Goal: Task Accomplishment & Management: Use online tool/utility

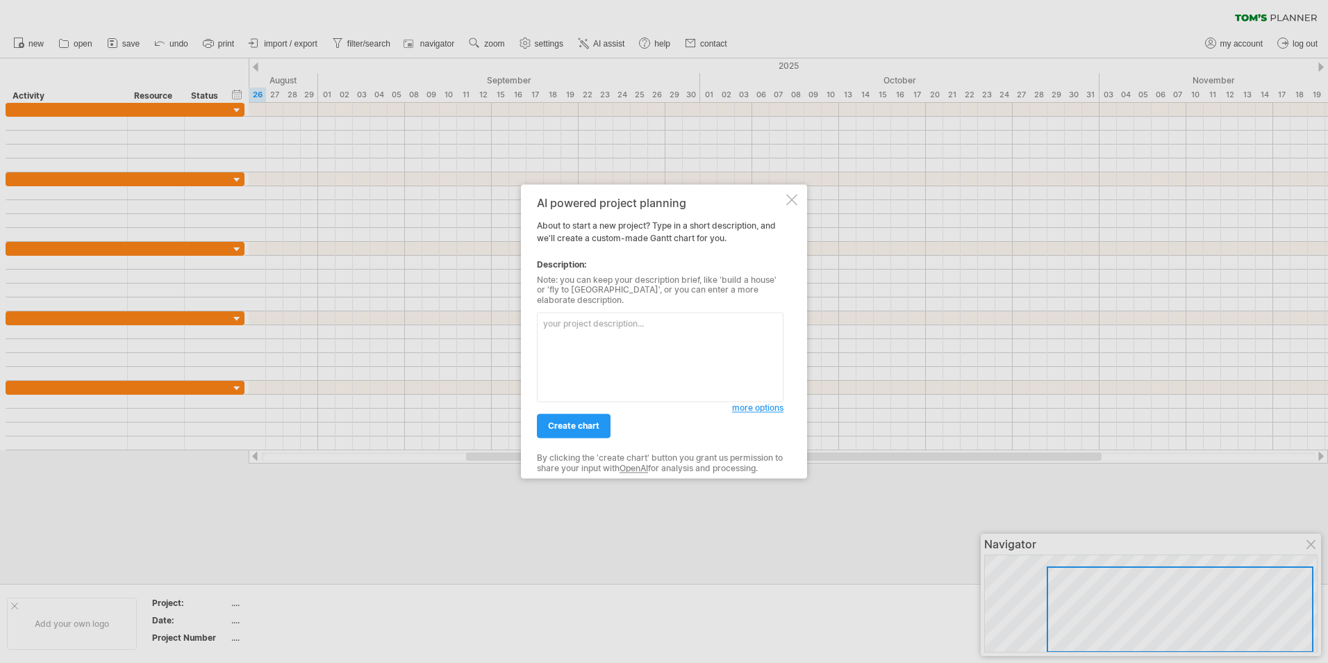
click at [793, 204] on div at bounding box center [791, 199] width 11 height 11
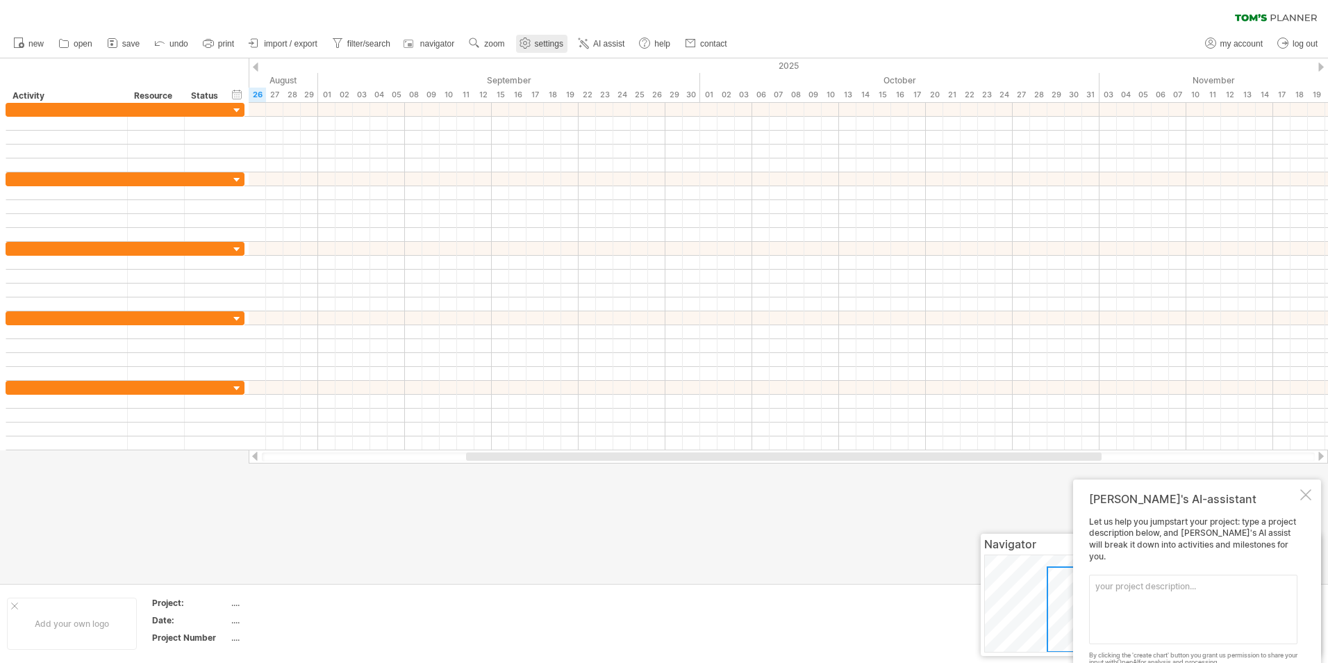
click at [543, 38] on link "settings" at bounding box center [541, 44] width 51 height 18
select select "*"
select select "**"
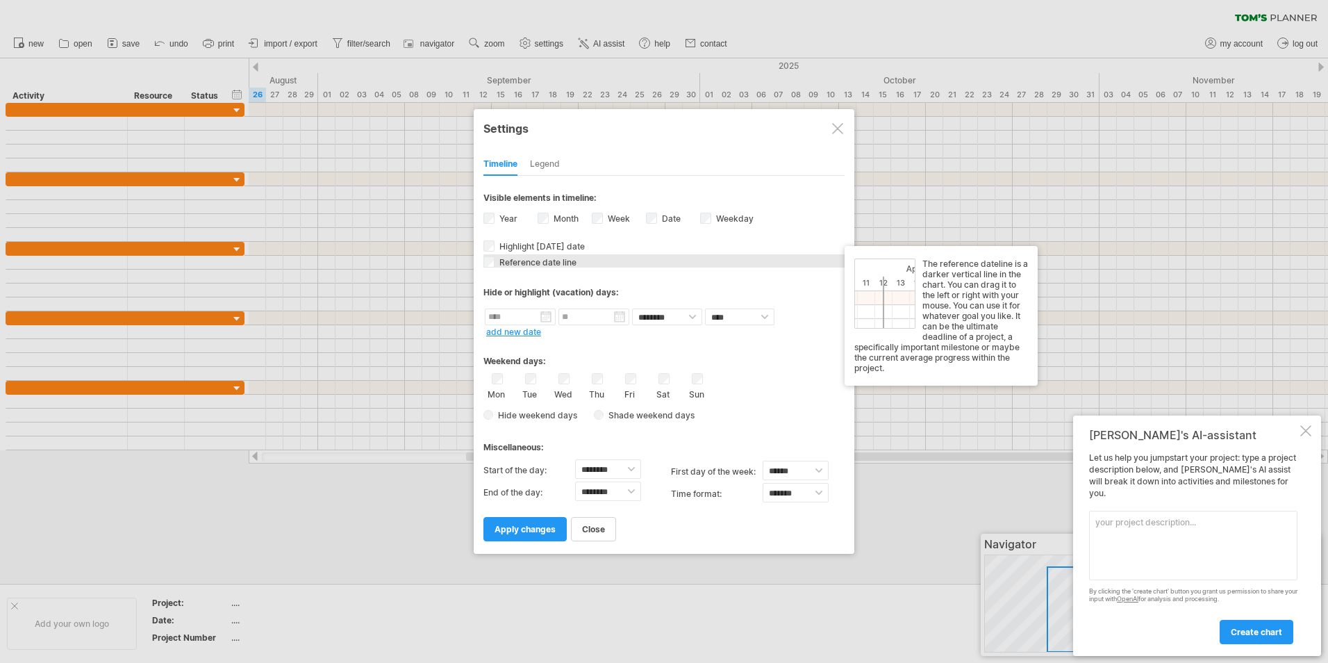
click at [550, 256] on div "Reference date line The reference dateline is a darker vertical line in the cha…" at bounding box center [664, 260] width 361 height 13
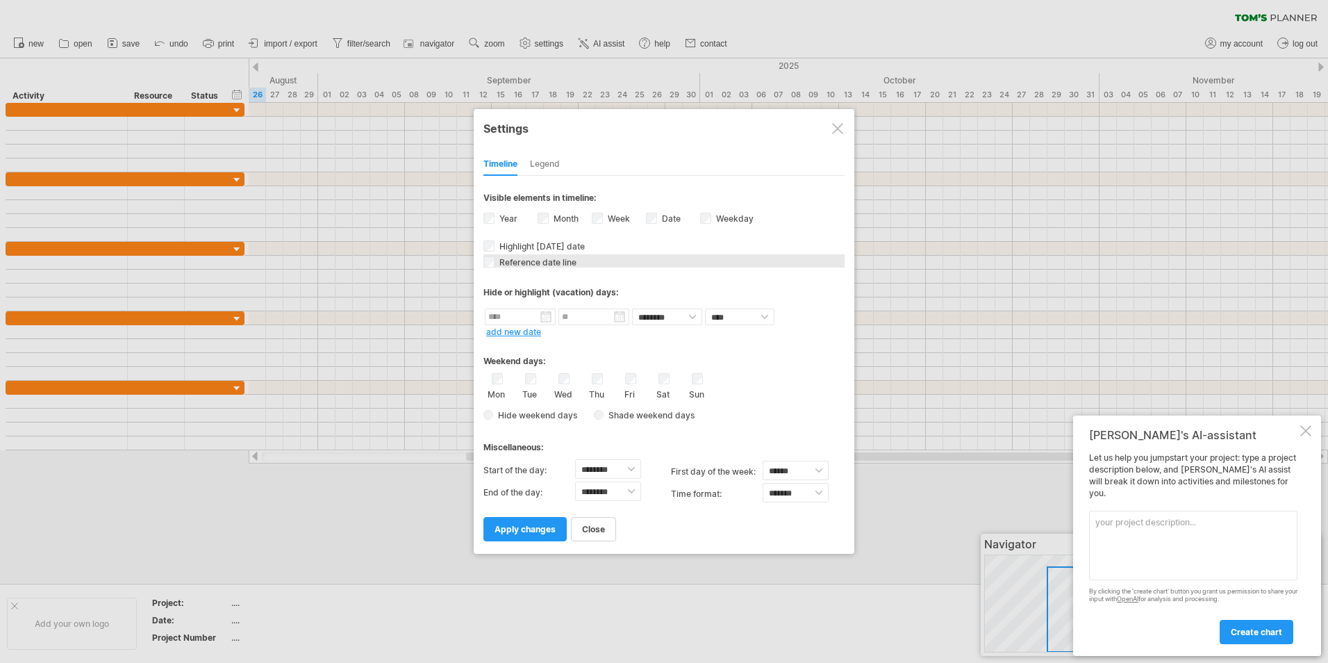
click at [550, 256] on div "Reference date line The reference dateline is a darker vertical line in the cha…" at bounding box center [664, 260] width 361 height 13
click at [534, 255] on div "Reference date line The reference dateline is a darker vertical line in the cha…" at bounding box center [664, 260] width 361 height 13
click at [761, 413] on span at bounding box center [757, 415] width 14 height 13
click at [848, 436] on span at bounding box center [852, 435] width 11 height 11
click at [631, 470] on select "******** ******** ******** ******** ******** ******** ******** ******** *******…" at bounding box center [608, 468] width 66 height 19
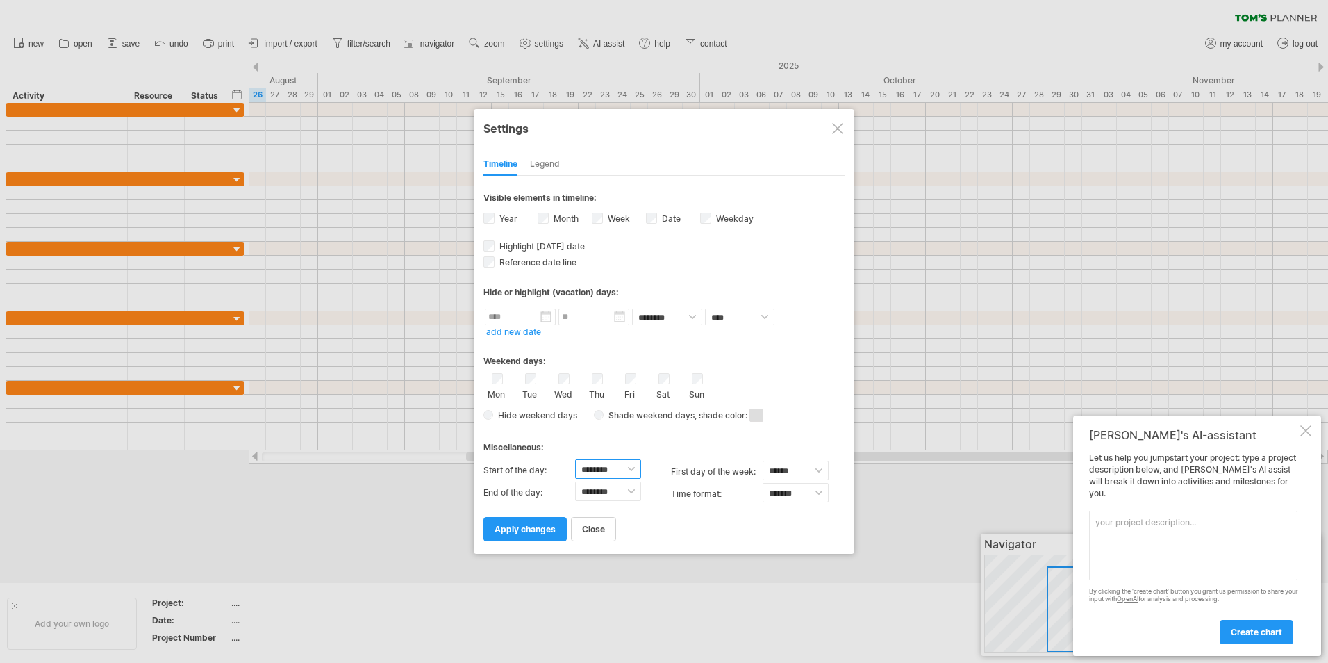
select select "*"
click at [575, 459] on select "******** ******** ******** ******** ******** ******** ******** ******** *******…" at bounding box center [608, 468] width 66 height 19
click at [621, 496] on select "******** ******** ******** ******** ******** ******** ******** ******** *******…" at bounding box center [608, 490] width 66 height 19
select select "**"
click at [575, 481] on select "******** ******** ******** ******** ******** ******** ******** ******** *******…" at bounding box center [608, 490] width 66 height 19
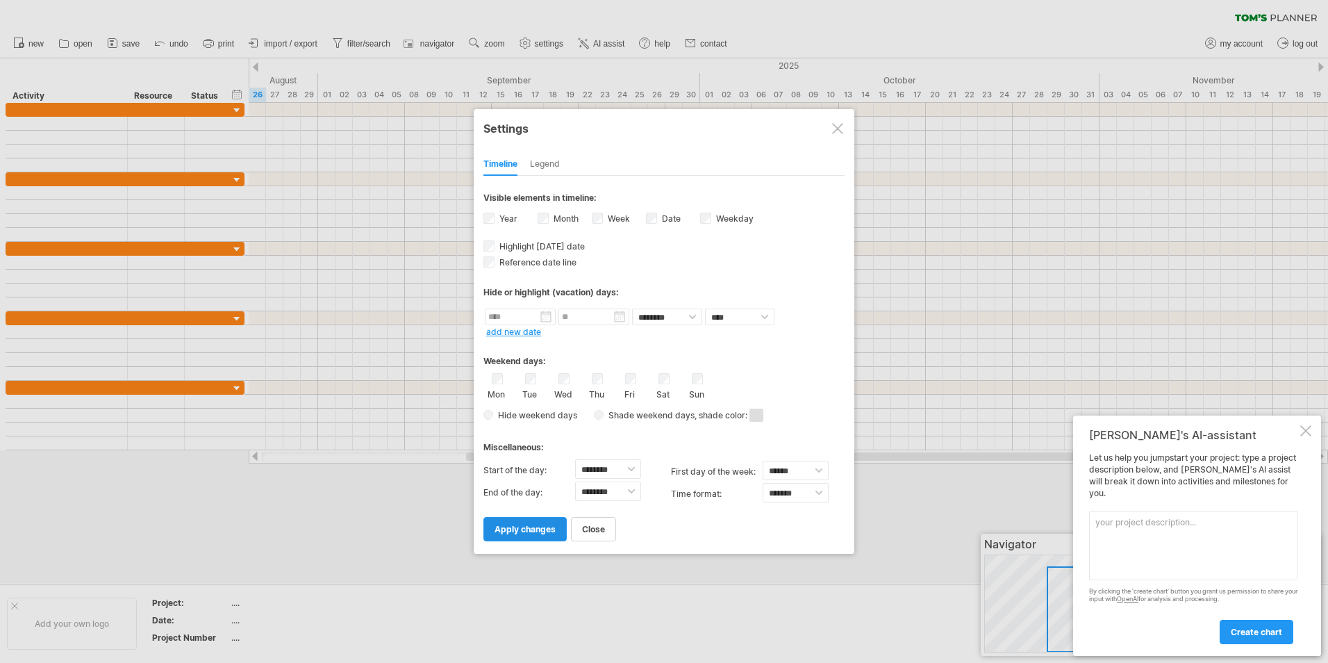
click at [525, 525] on span "apply changes" at bounding box center [525, 529] width 61 height 10
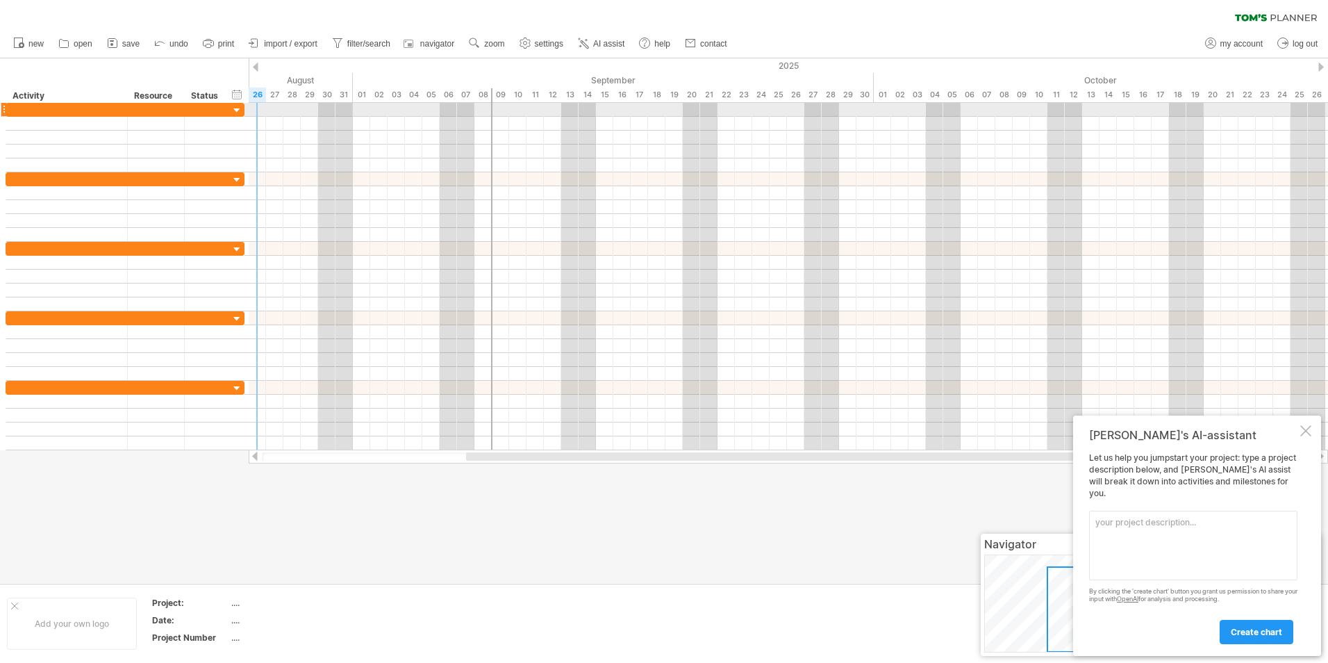
click at [258, 110] on div at bounding box center [789, 110] width 1080 height 14
click at [51, 111] on div at bounding box center [66, 109] width 107 height 13
type input "***"
click at [75, 120] on div at bounding box center [66, 123] width 107 height 13
type input "***"
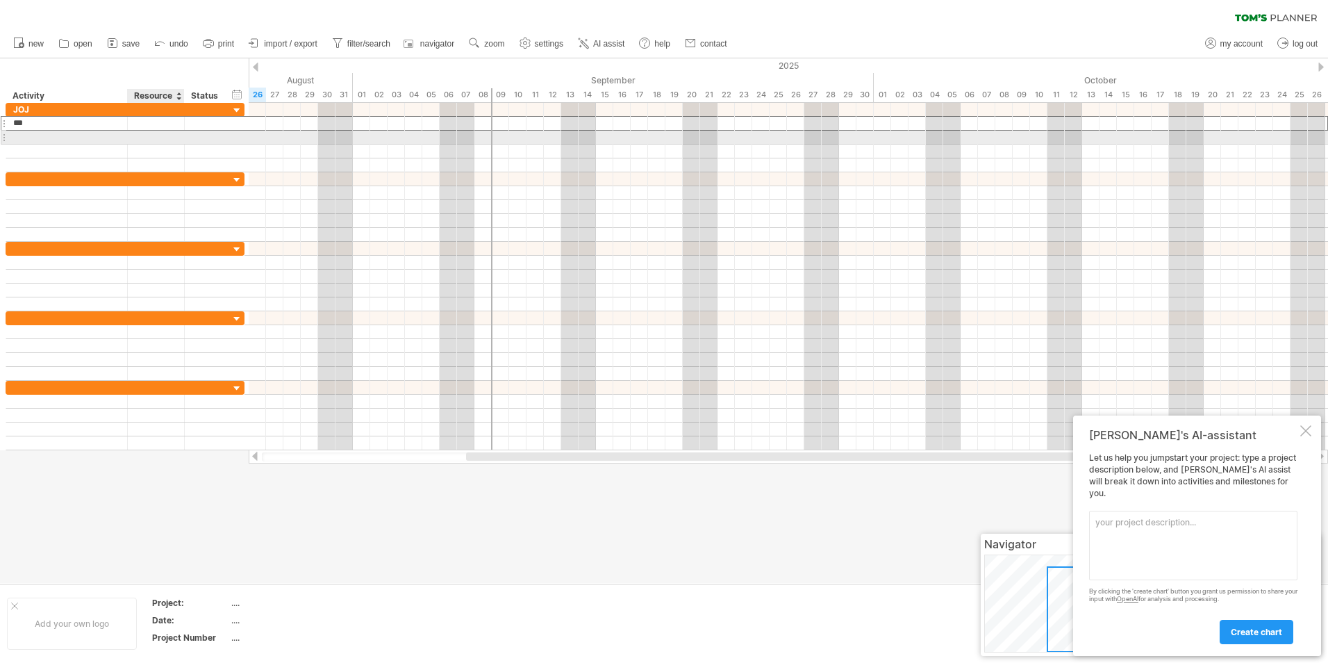
click at [150, 137] on div at bounding box center [156, 137] width 42 height 13
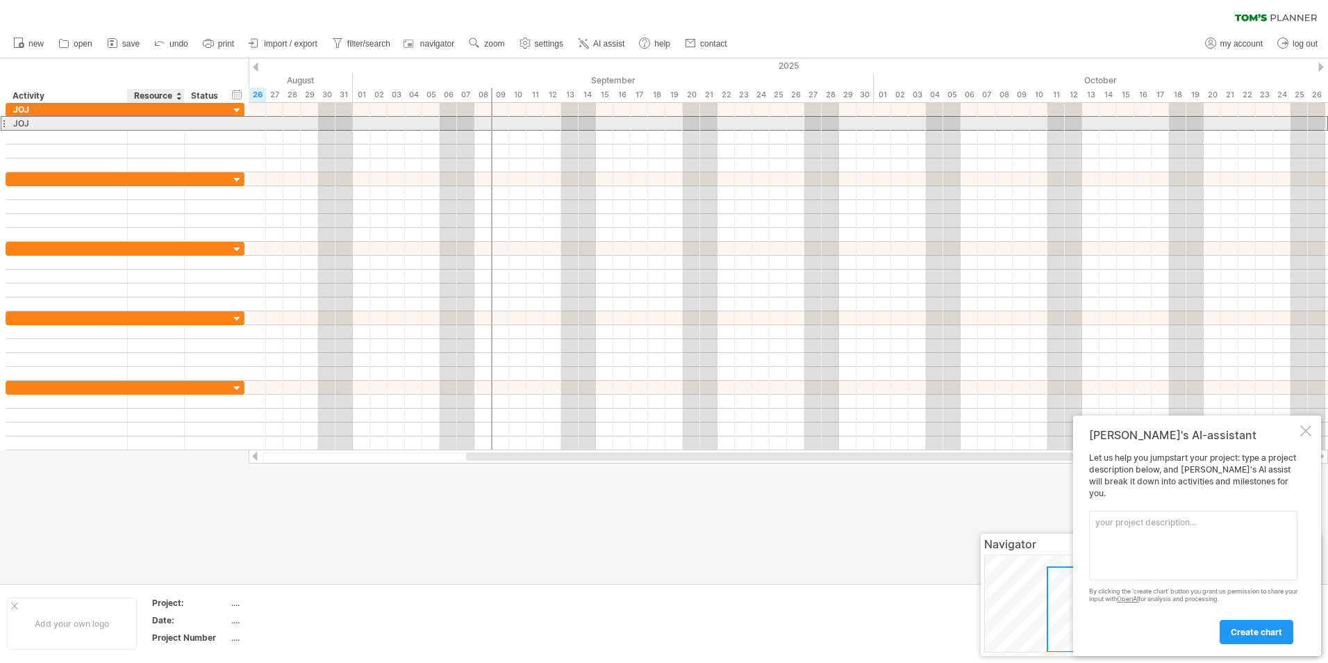
click at [145, 125] on div at bounding box center [156, 123] width 42 height 13
click at [0, 0] on input "text" at bounding box center [0, 0] width 0 height 0
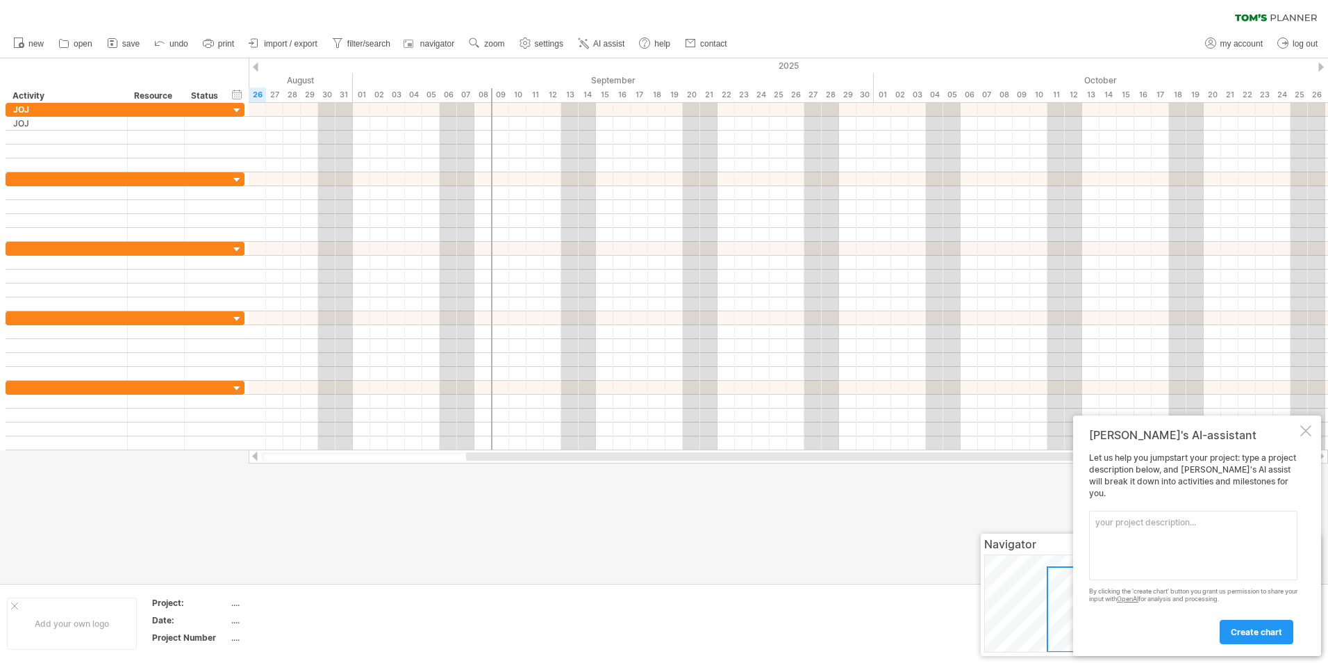
type input "*"
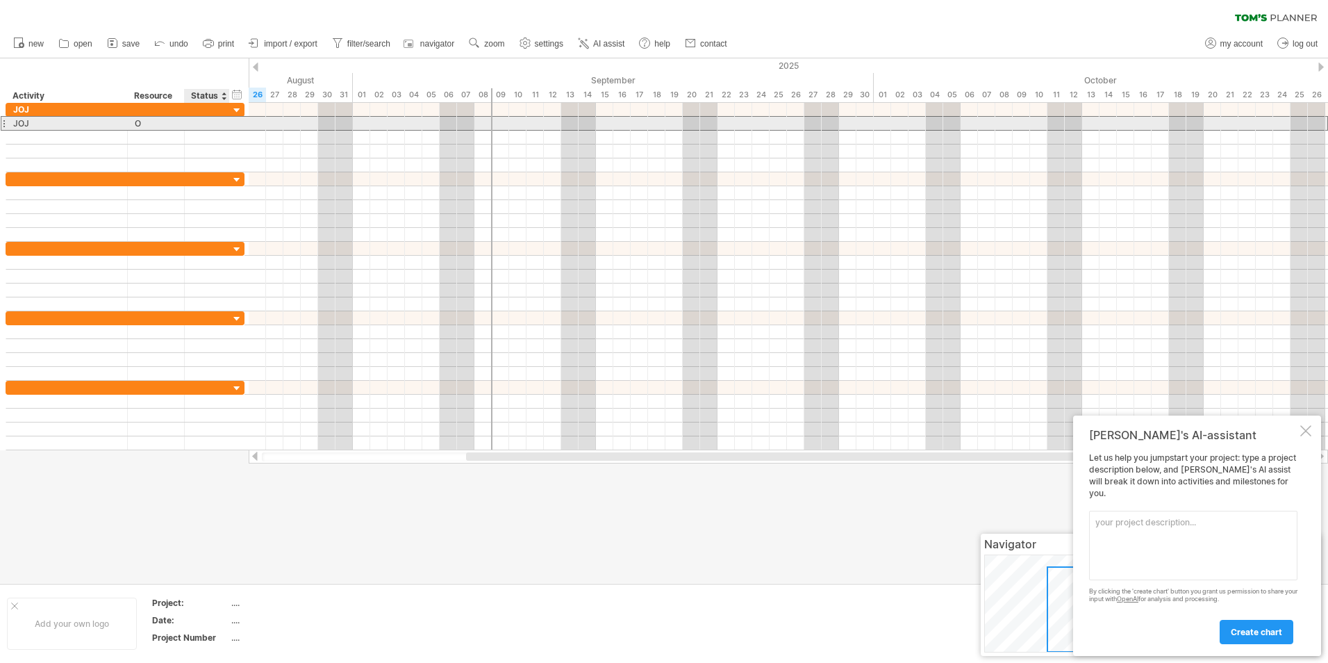
click at [219, 124] on div at bounding box center [207, 123] width 31 height 13
click at [219, 124] on input "text" at bounding box center [207, 123] width 31 height 13
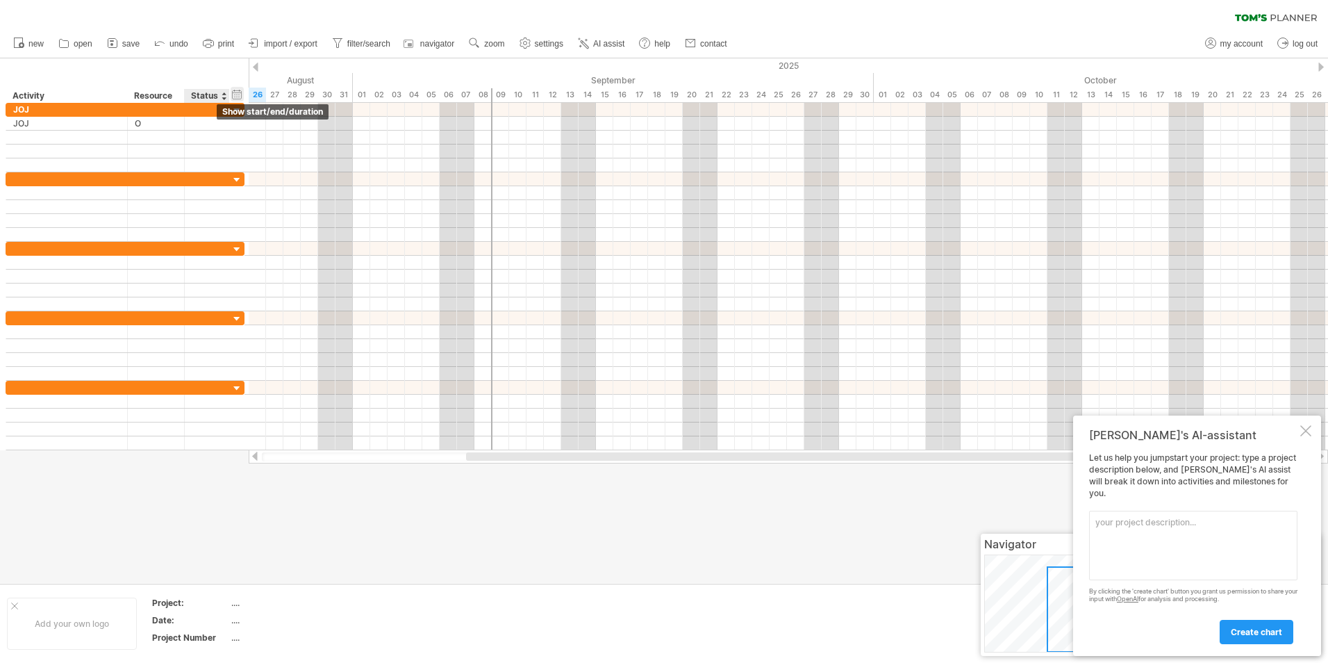
click at [236, 95] on div "hide start/end/duration show start/end/duration" at bounding box center [237, 94] width 13 height 15
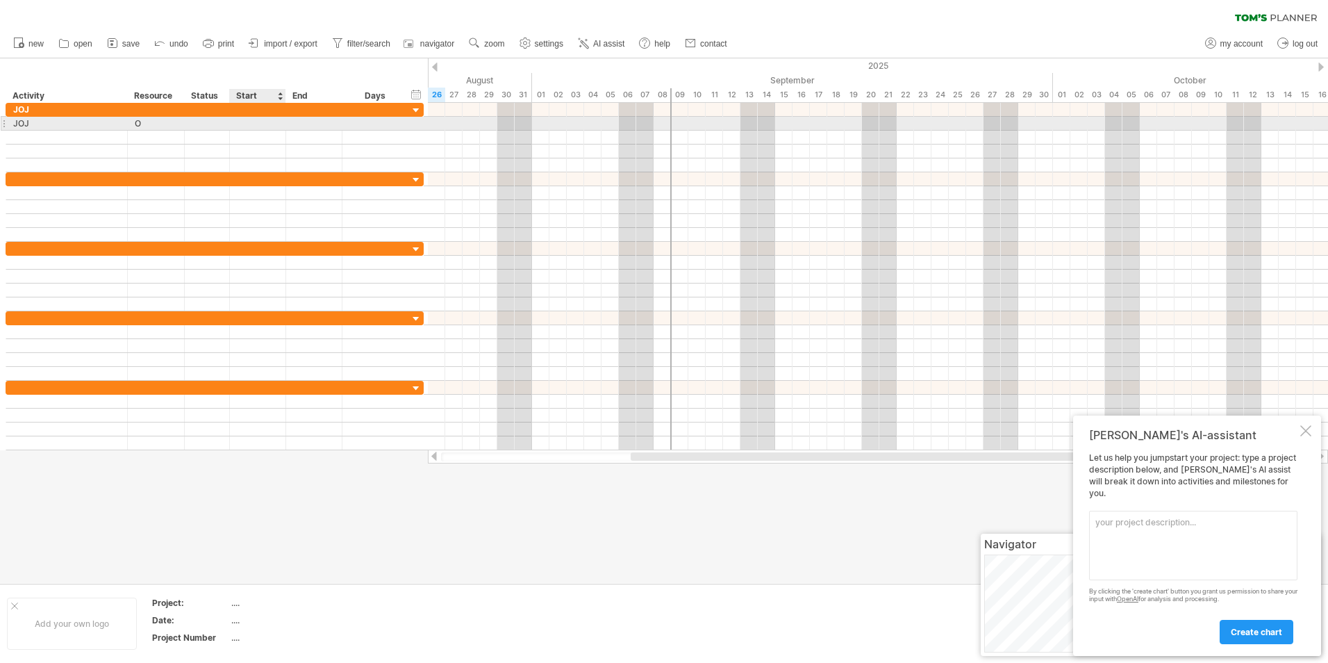
click at [265, 129] on div at bounding box center [258, 123] width 56 height 13
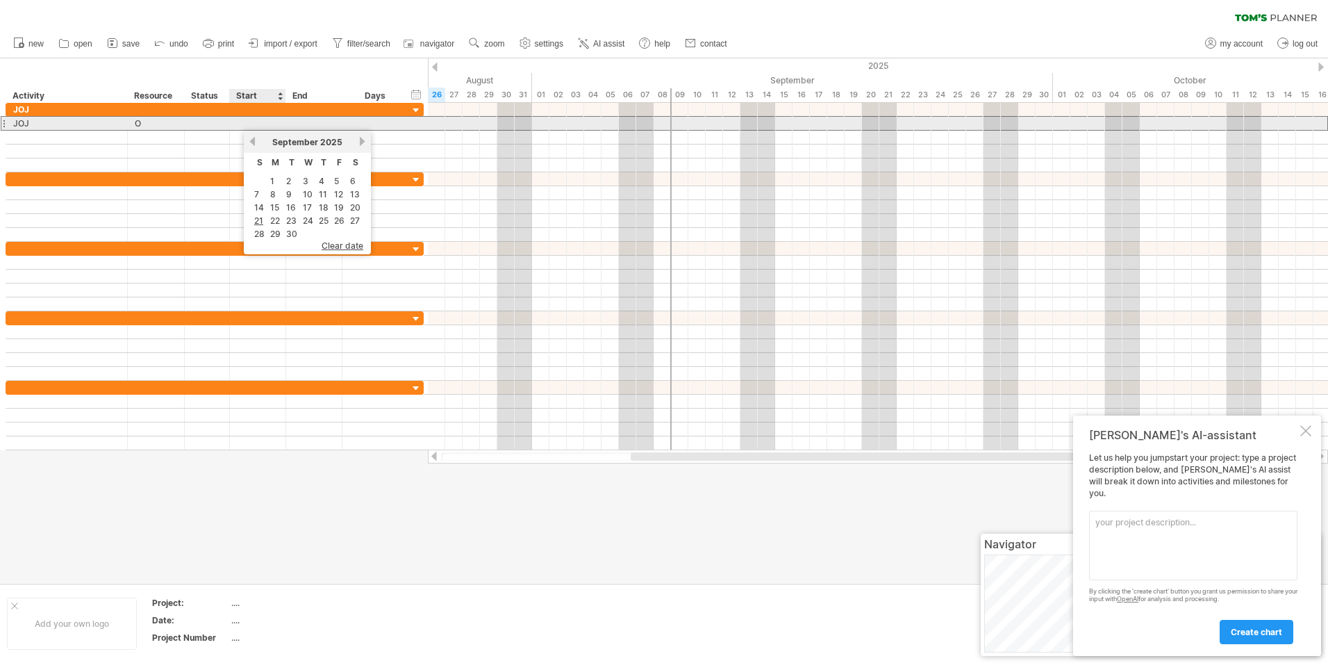
click at [261, 122] on div at bounding box center [258, 123] width 56 height 13
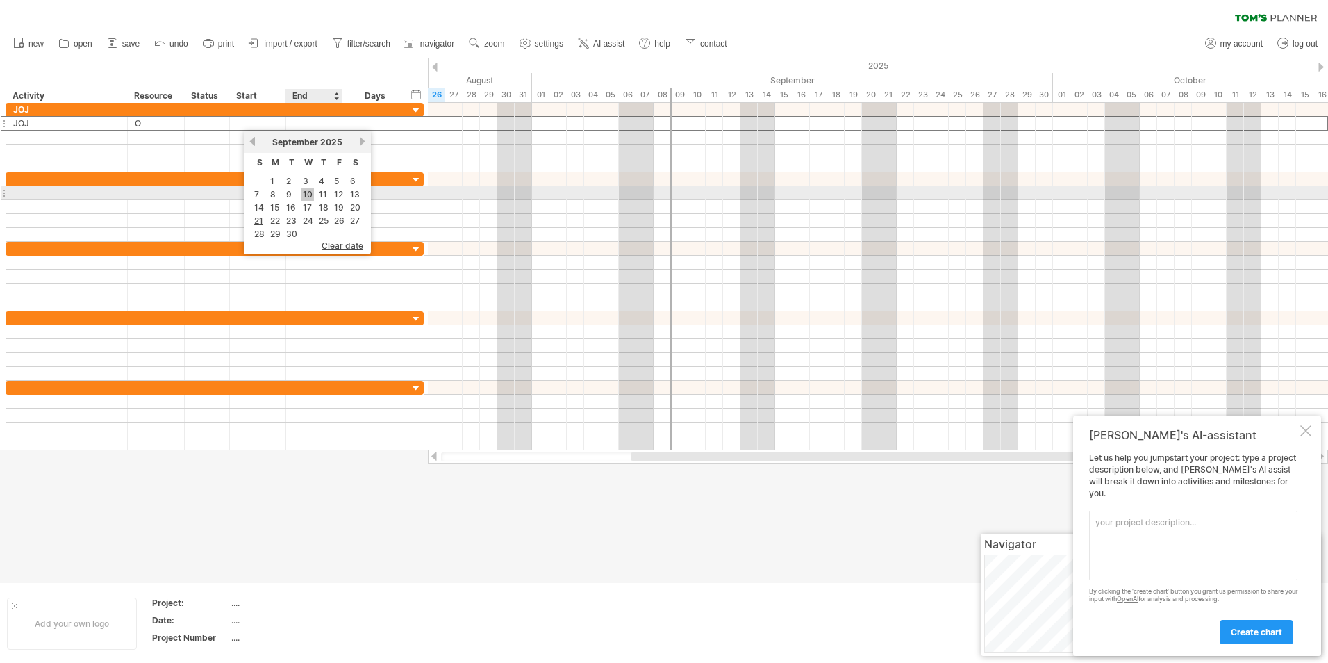
click at [302, 195] on link "10" at bounding box center [308, 194] width 13 height 13
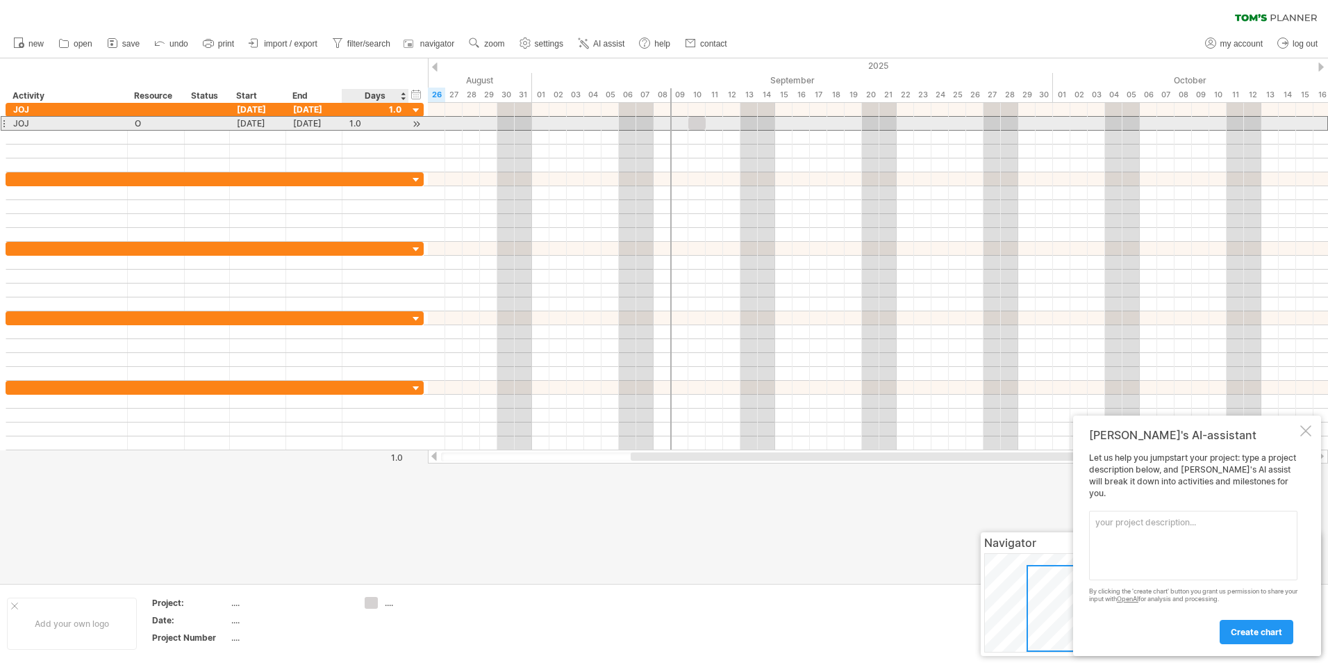
click at [370, 121] on div "1.0" at bounding box center [375, 123] width 52 height 13
click at [364, 122] on input "***" at bounding box center [362, 123] width 26 height 13
click at [383, 116] on div "*** JOJ [DATE] [DATE] 1.0" at bounding box center [215, 110] width 418 height 14
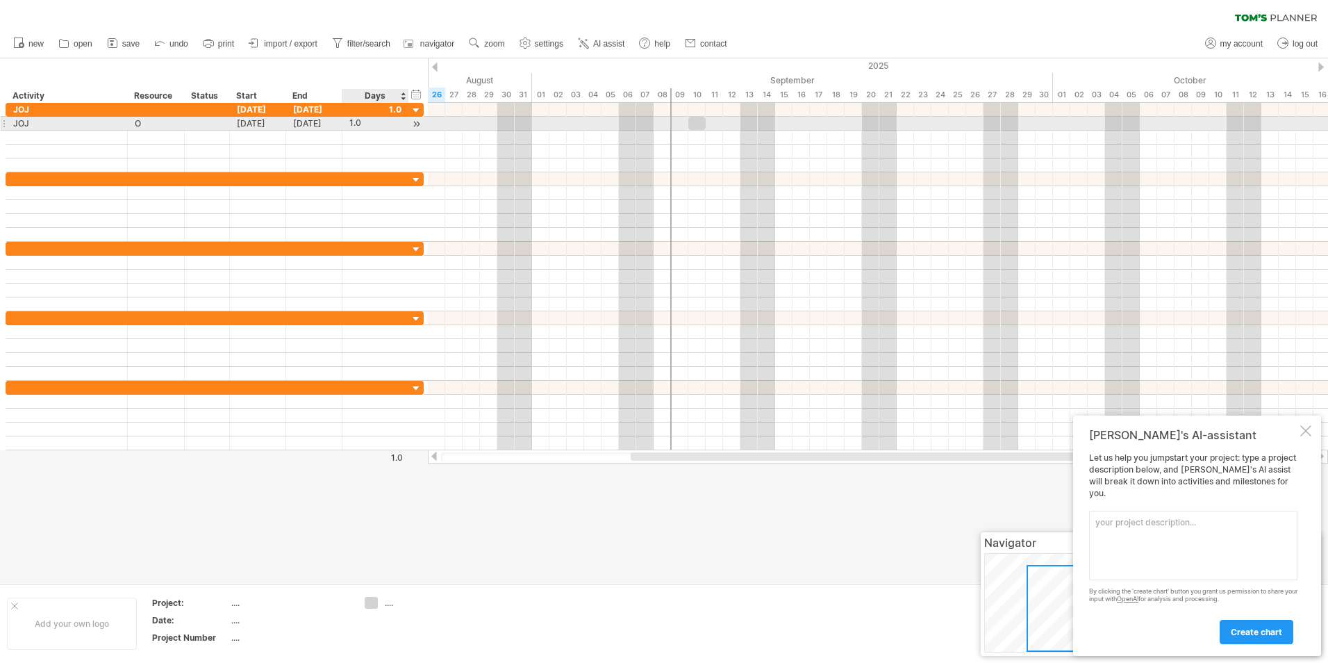
click at [420, 122] on div at bounding box center [416, 124] width 13 height 15
click at [418, 123] on div at bounding box center [416, 124] width 13 height 15
click at [449, 124] on div at bounding box center [453, 123] width 17 height 13
click at [381, 119] on div "1.0" at bounding box center [375, 123] width 52 height 13
click at [366, 122] on input "***" at bounding box center [362, 123] width 26 height 13
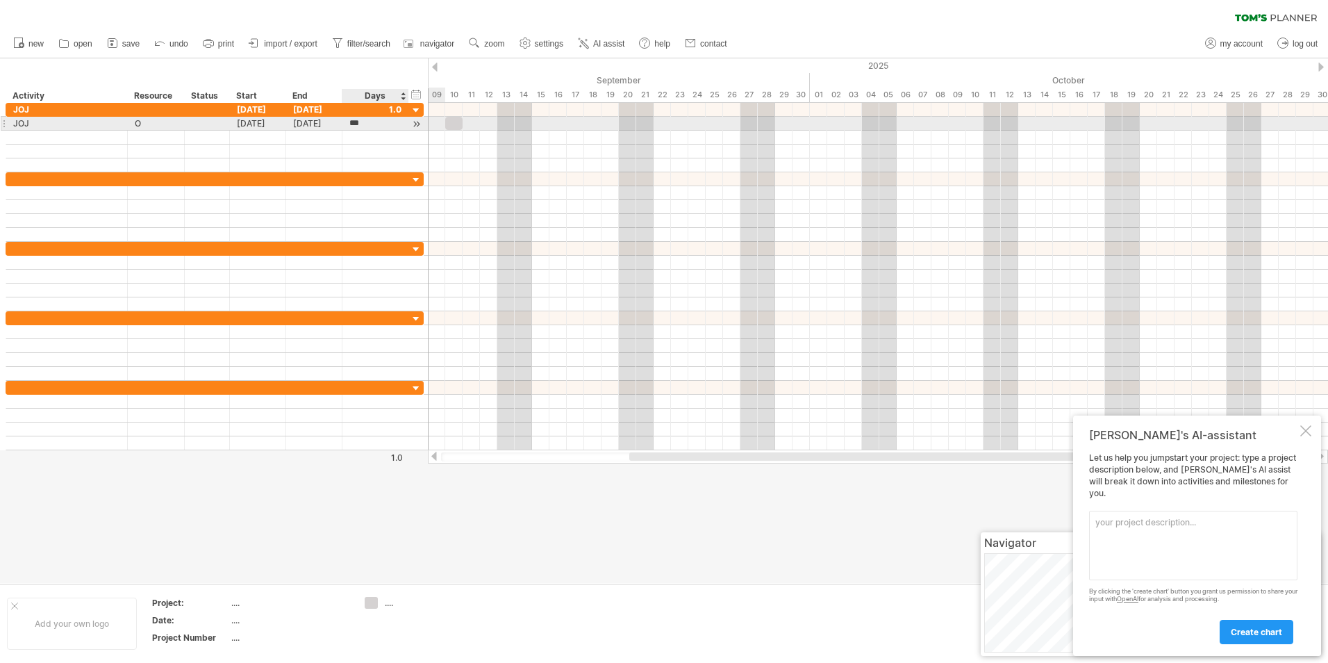
click at [366, 122] on input "***" at bounding box center [362, 123] width 26 height 13
type input "**"
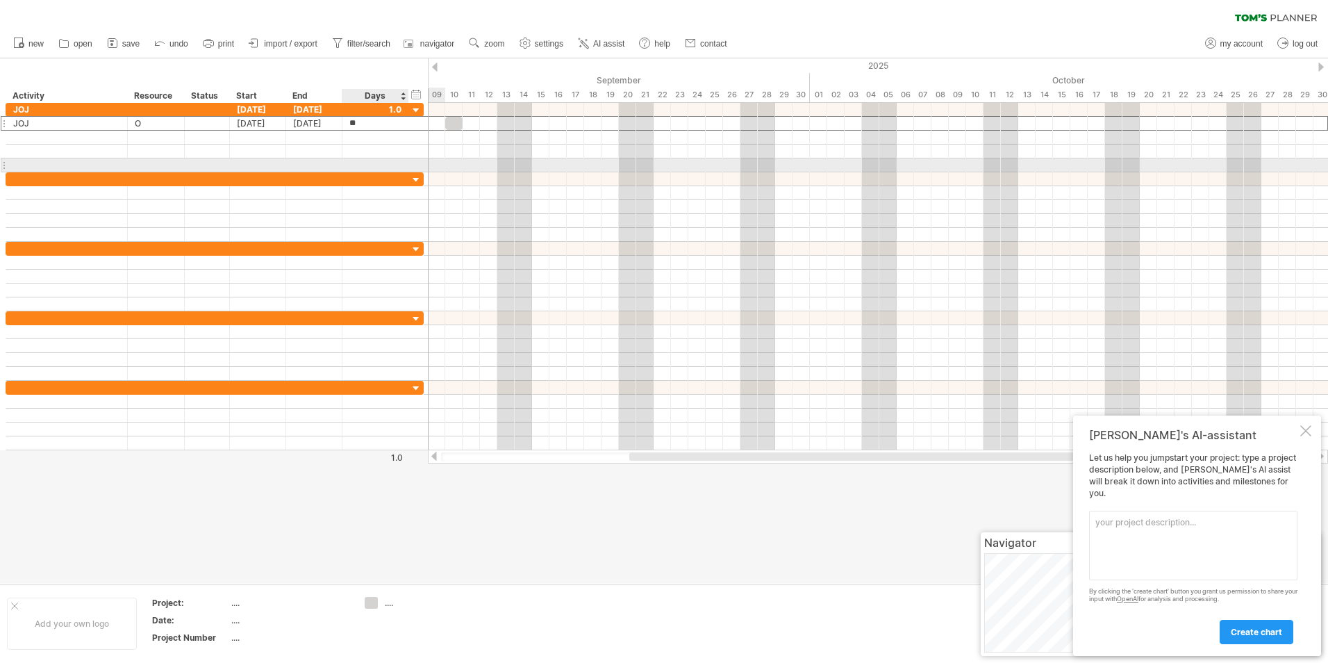
click at [416, 161] on div at bounding box center [215, 165] width 418 height 14
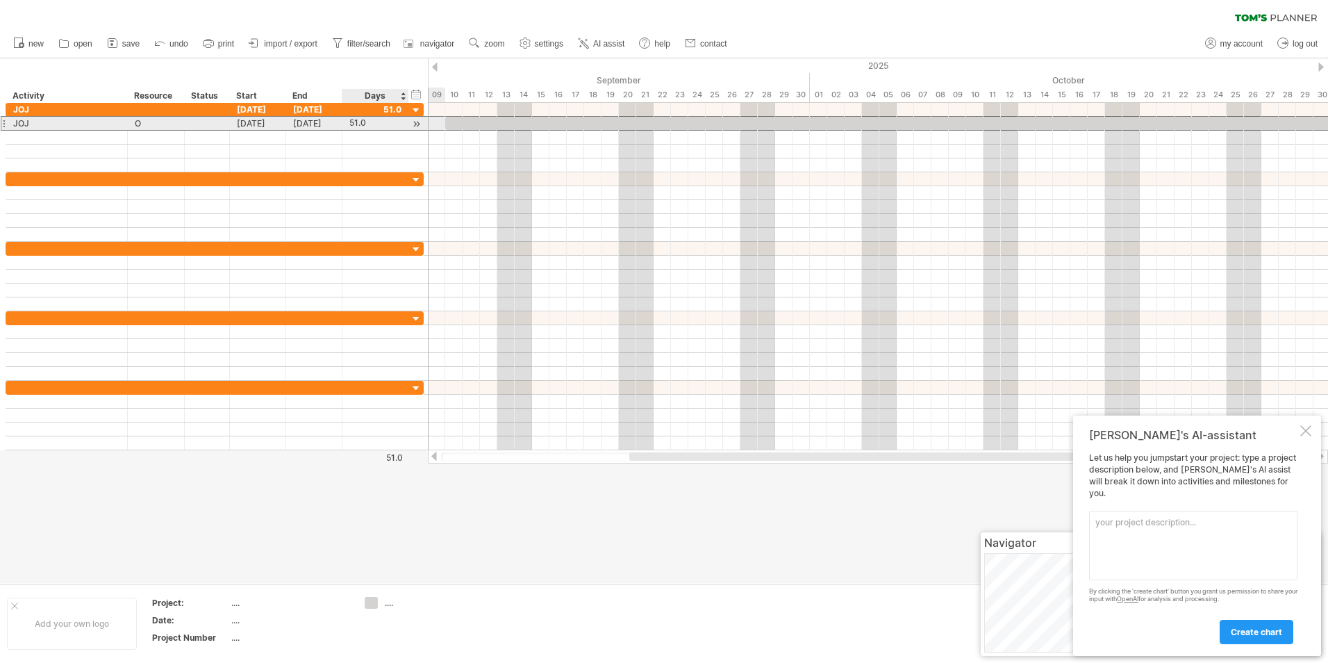
click at [396, 123] on div "51.0" at bounding box center [375, 123] width 52 height 13
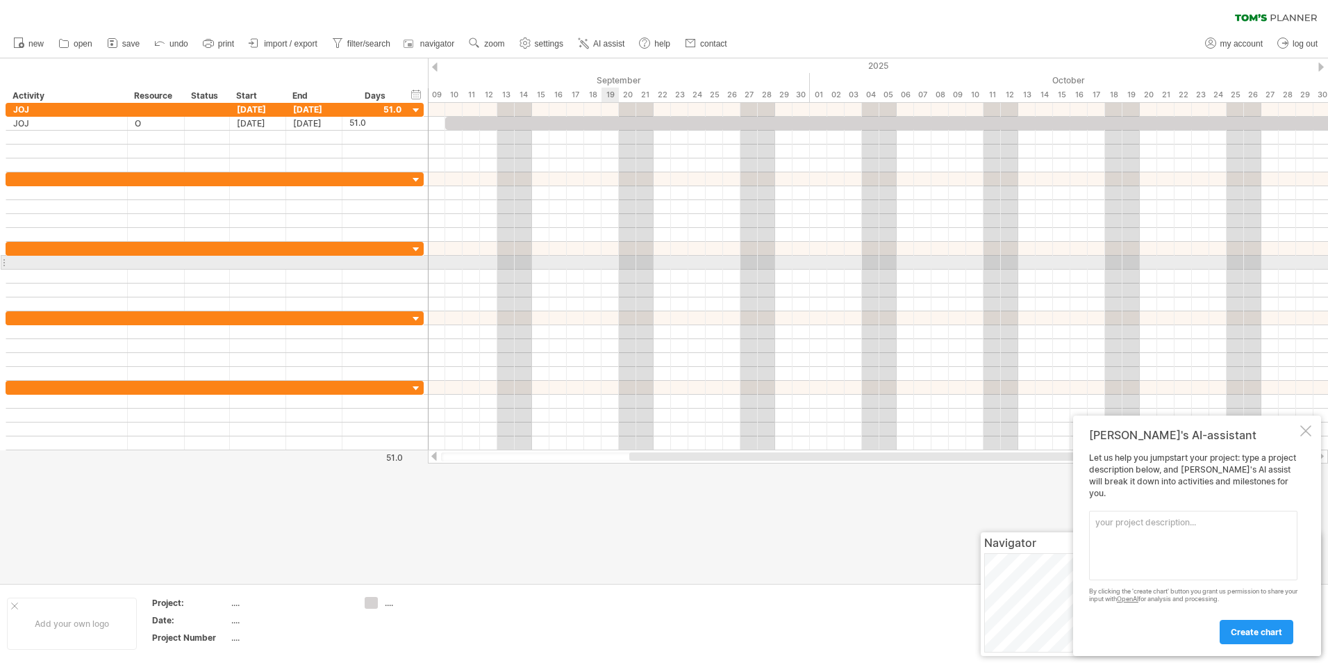
drag, startPoint x: 577, startPoint y: 263, endPoint x: 615, endPoint y: 263, distance: 37.5
click at [615, 263] on div at bounding box center [878, 263] width 900 height 14
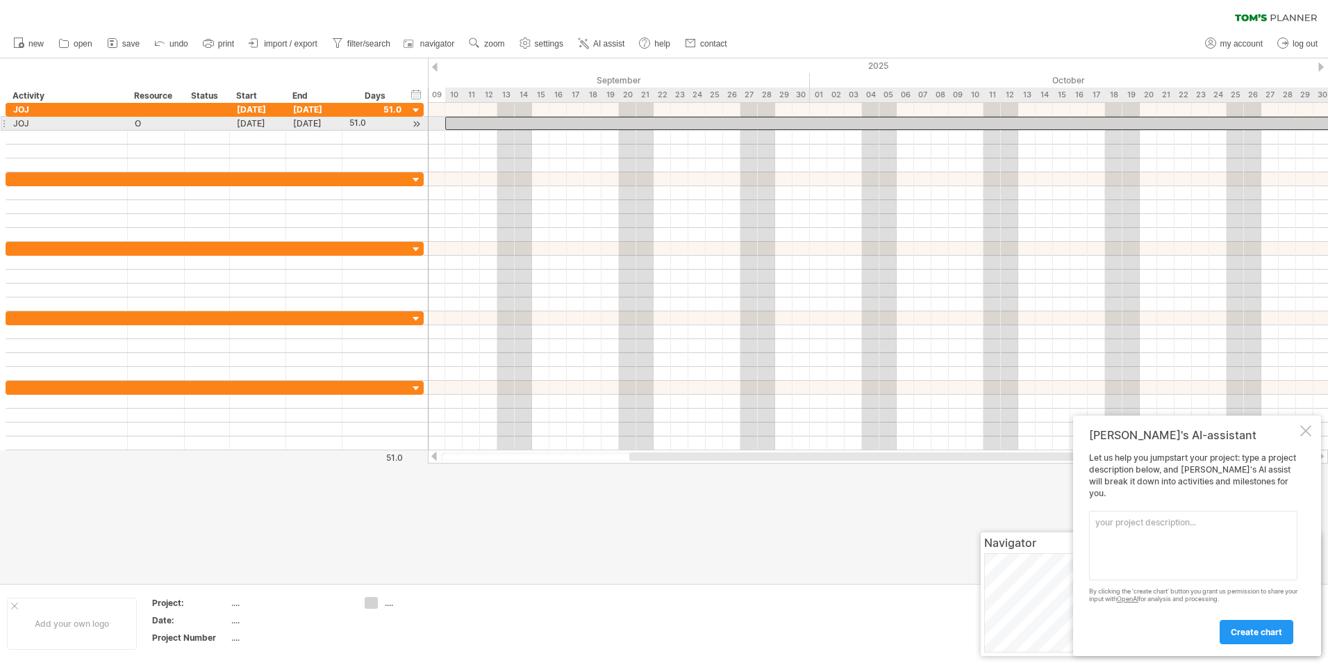
click at [463, 125] on div at bounding box center [888, 123] width 886 height 13
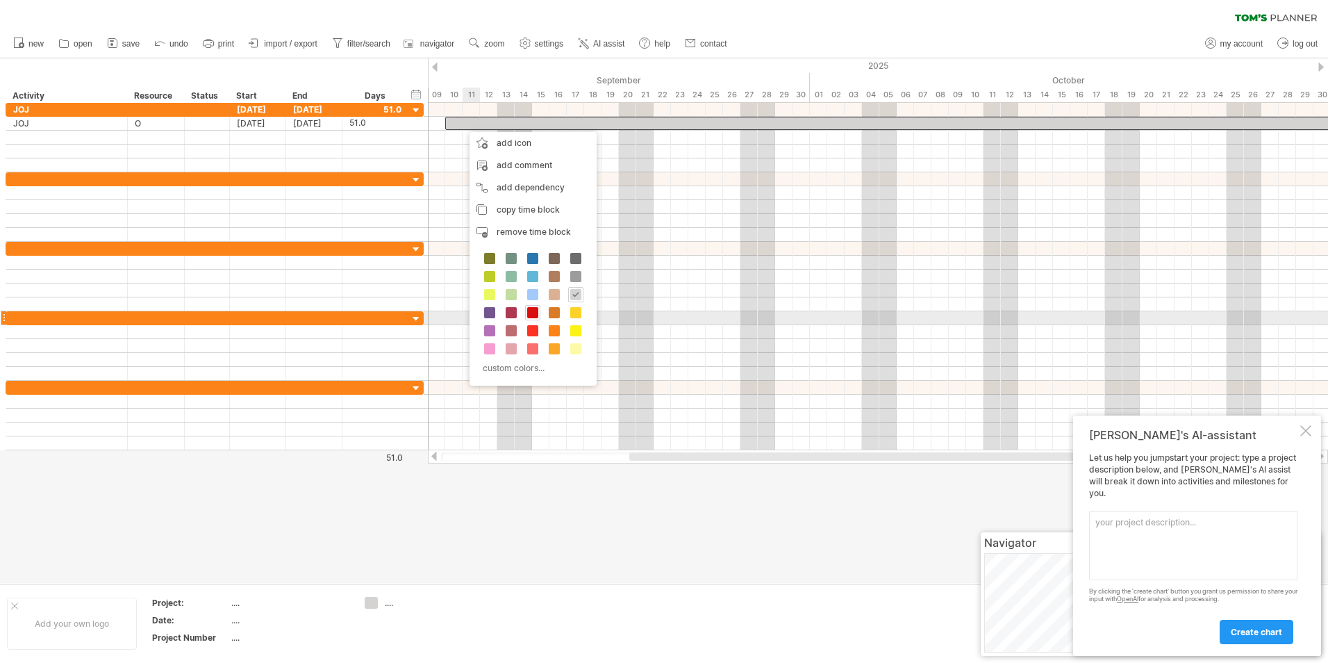
click at [536, 325] on span at bounding box center [532, 330] width 11 height 11
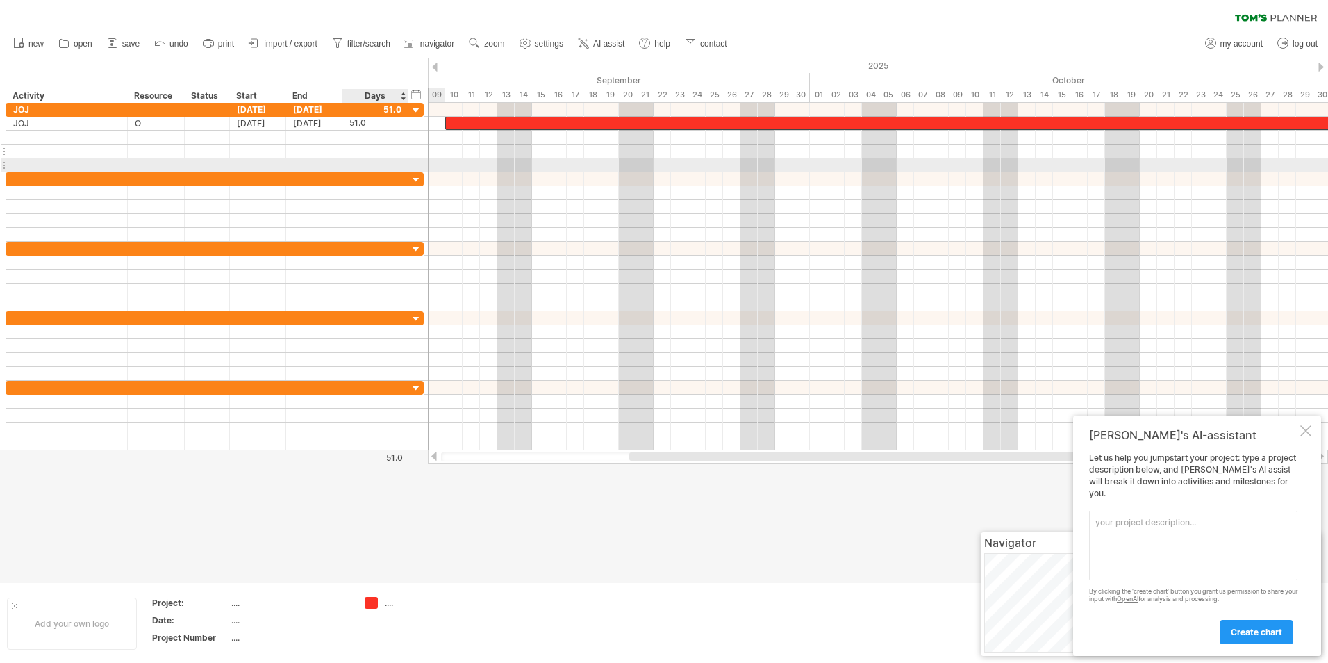
click at [356, 154] on div at bounding box center [375, 151] width 52 height 13
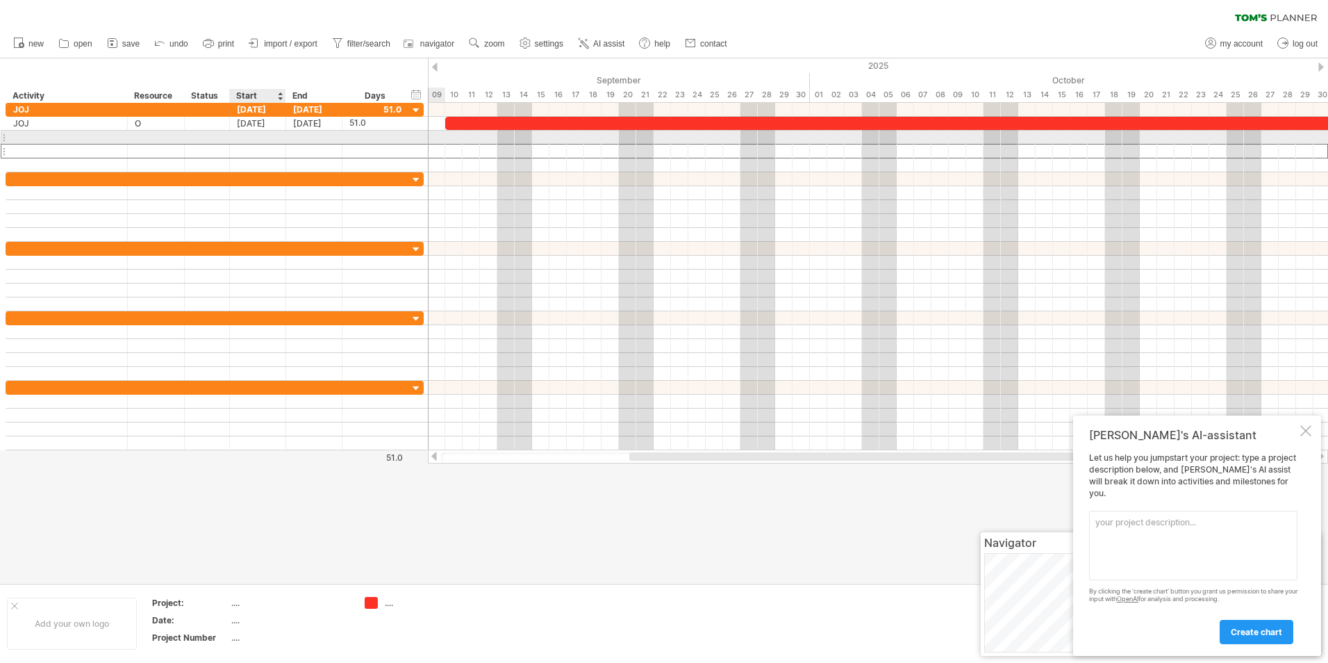
click at [261, 135] on div at bounding box center [258, 137] width 56 height 13
click at [94, 136] on div at bounding box center [66, 137] width 107 height 13
click at [0, 0] on input "text" at bounding box center [0, 0] width 0 height 0
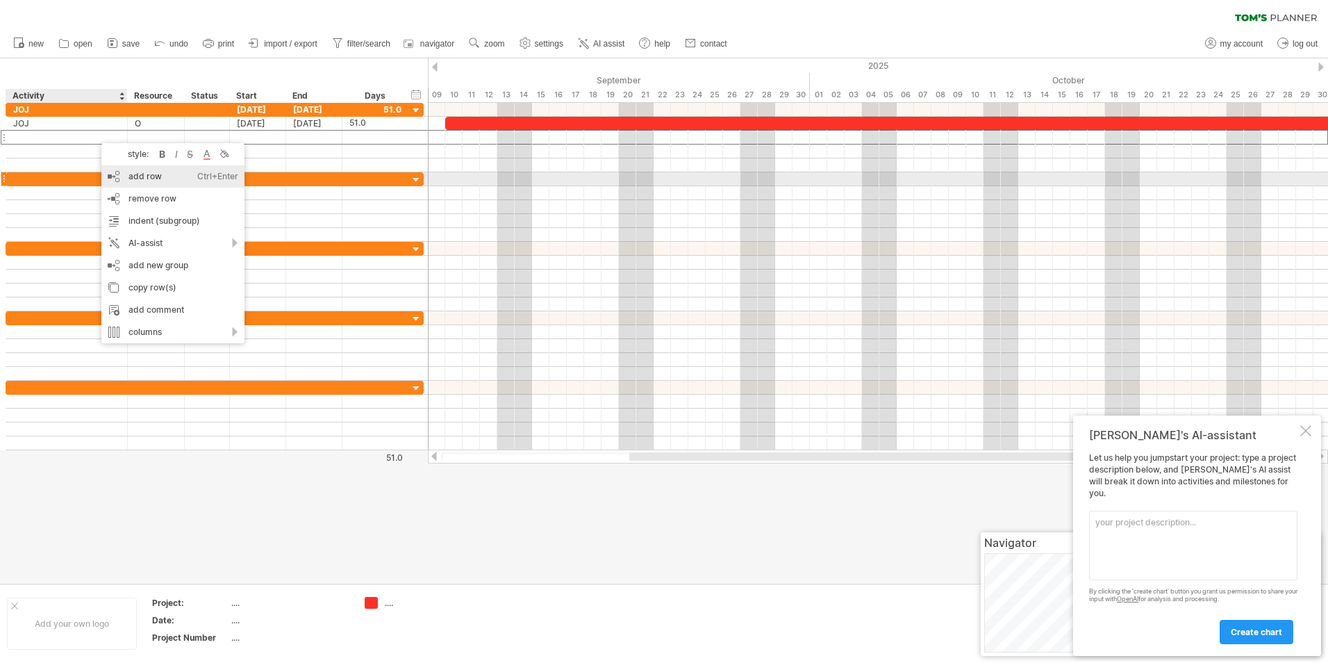
click at [143, 183] on div "add row Ctrl+Enter Cmd+Enter" at bounding box center [172, 176] width 143 height 22
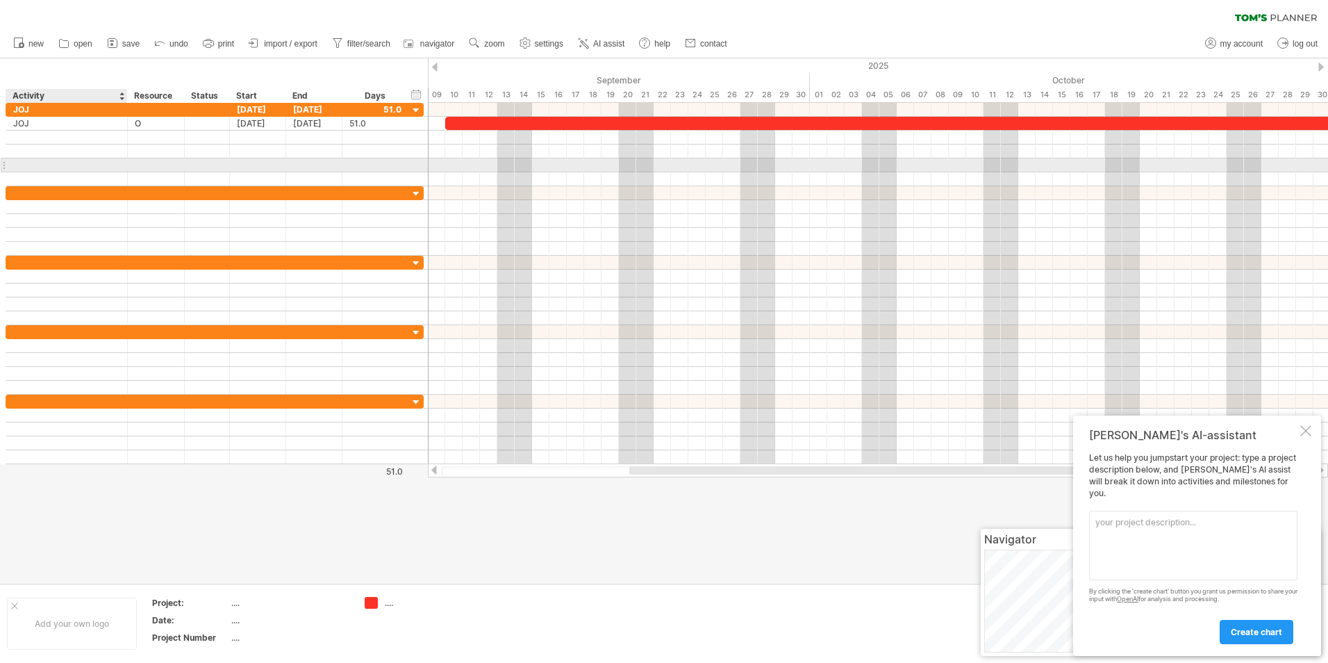
click at [104, 160] on div at bounding box center [66, 164] width 107 height 13
click at [69, 129] on div "JOJ" at bounding box center [66, 123] width 107 height 13
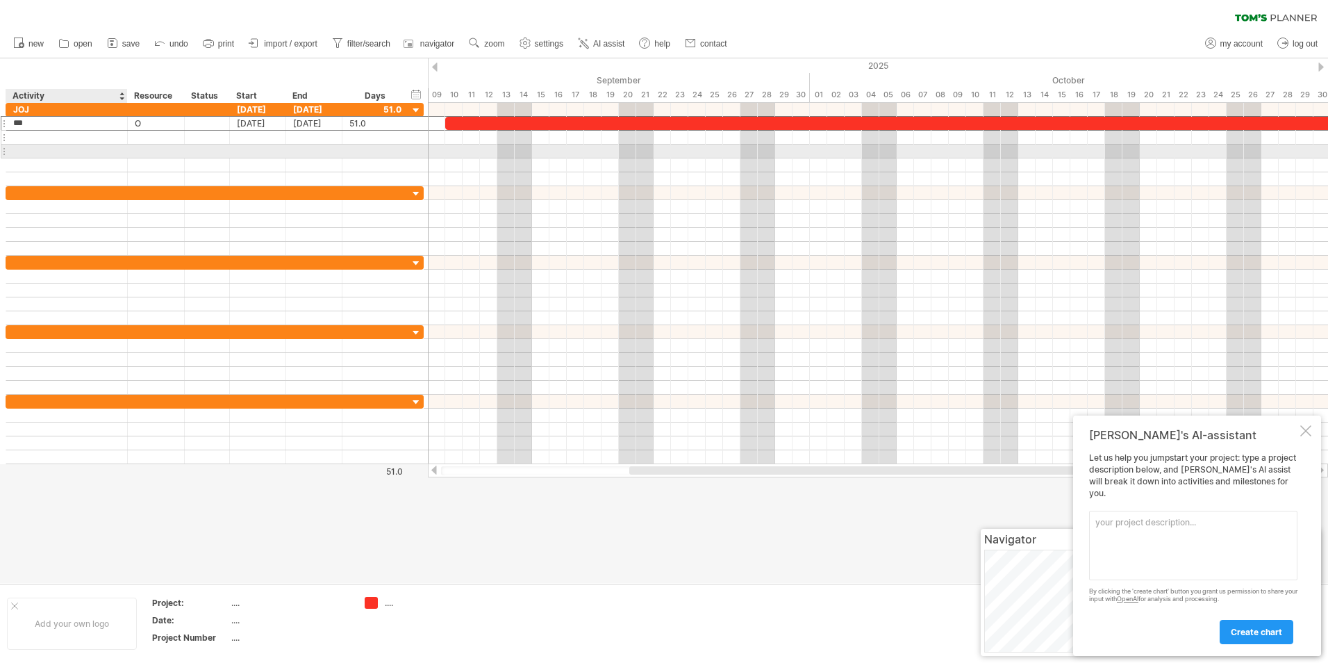
drag, startPoint x: 75, startPoint y: 150, endPoint x: 71, endPoint y: 138, distance: 13.2
click at [76, 151] on div at bounding box center [66, 151] width 107 height 13
click at [71, 138] on div at bounding box center [66, 137] width 107 height 13
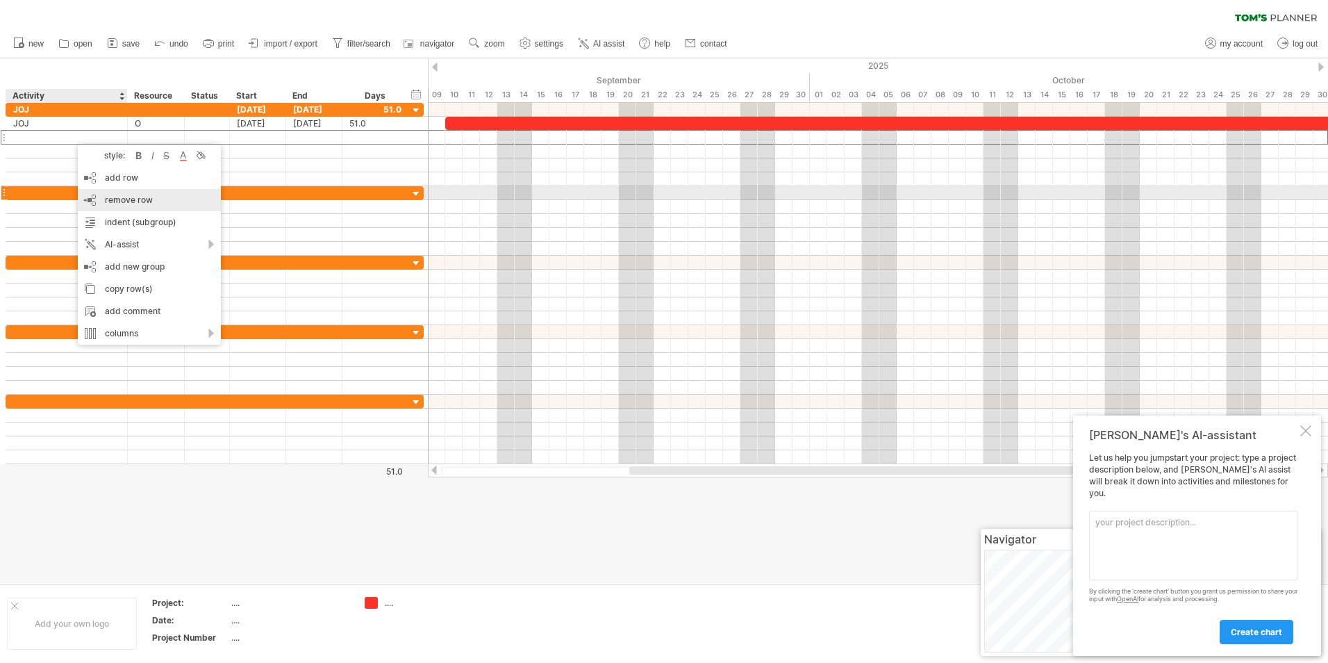
click at [141, 200] on span "remove row" at bounding box center [129, 200] width 48 height 10
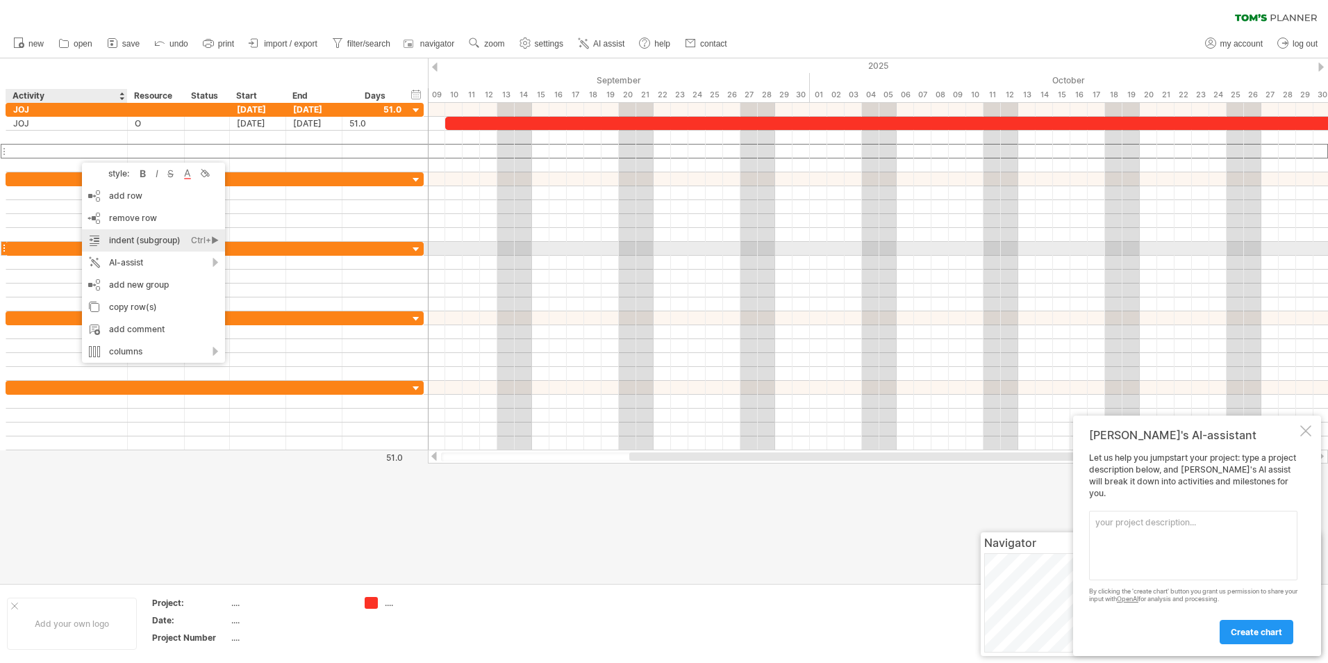
click at [113, 245] on div "indent (subgroup) Ctrl+► Cmd+►" at bounding box center [153, 240] width 143 height 22
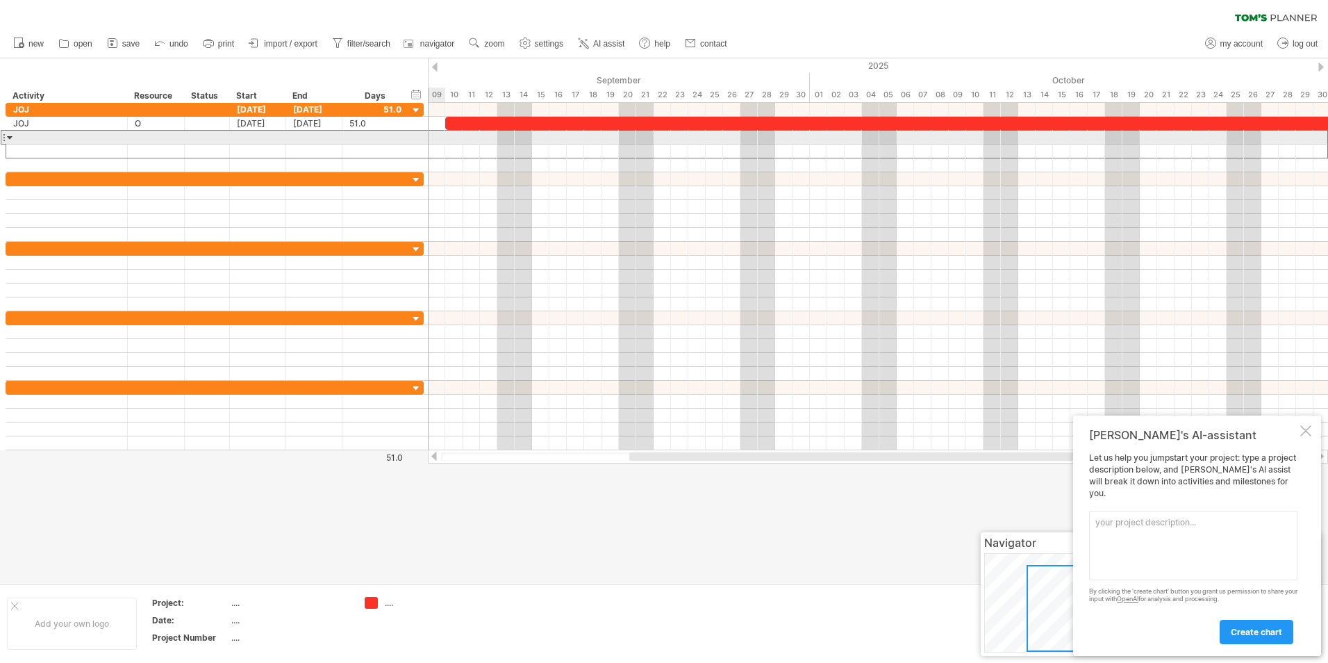
click at [16, 135] on div at bounding box center [66, 137] width 107 height 13
click at [9, 135] on div at bounding box center [10, 137] width 6 height 13
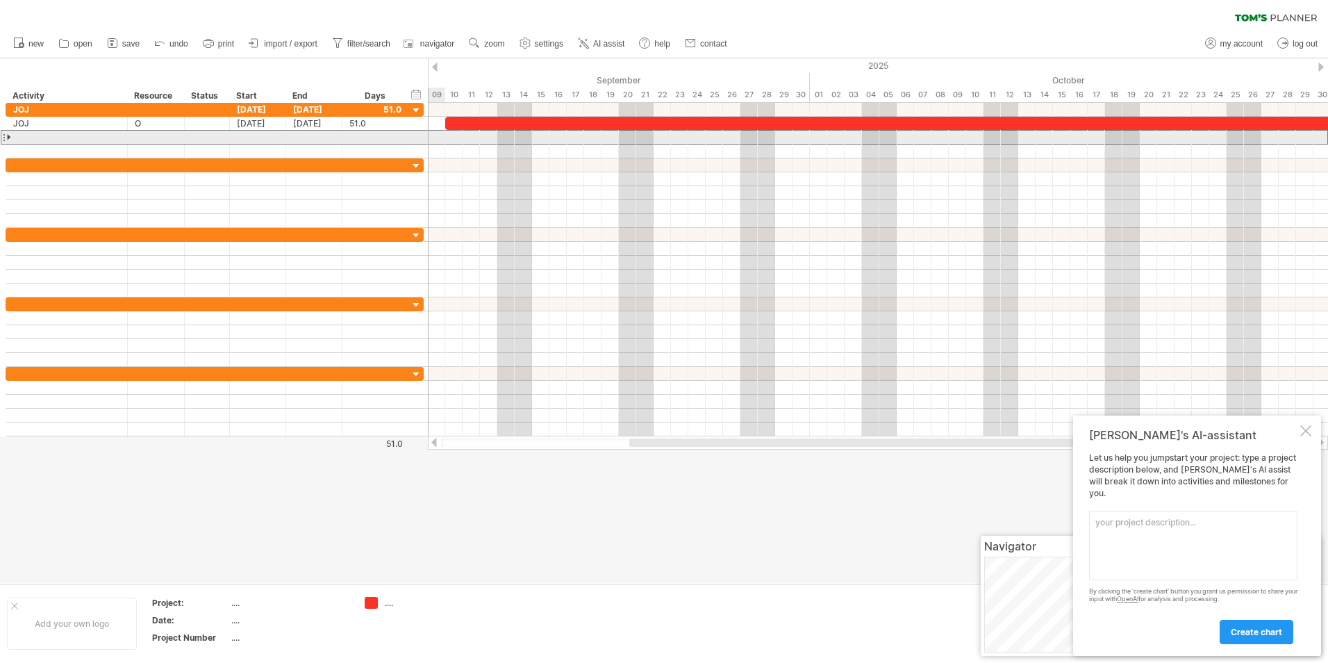
click at [9, 135] on div at bounding box center [10, 137] width 6 height 13
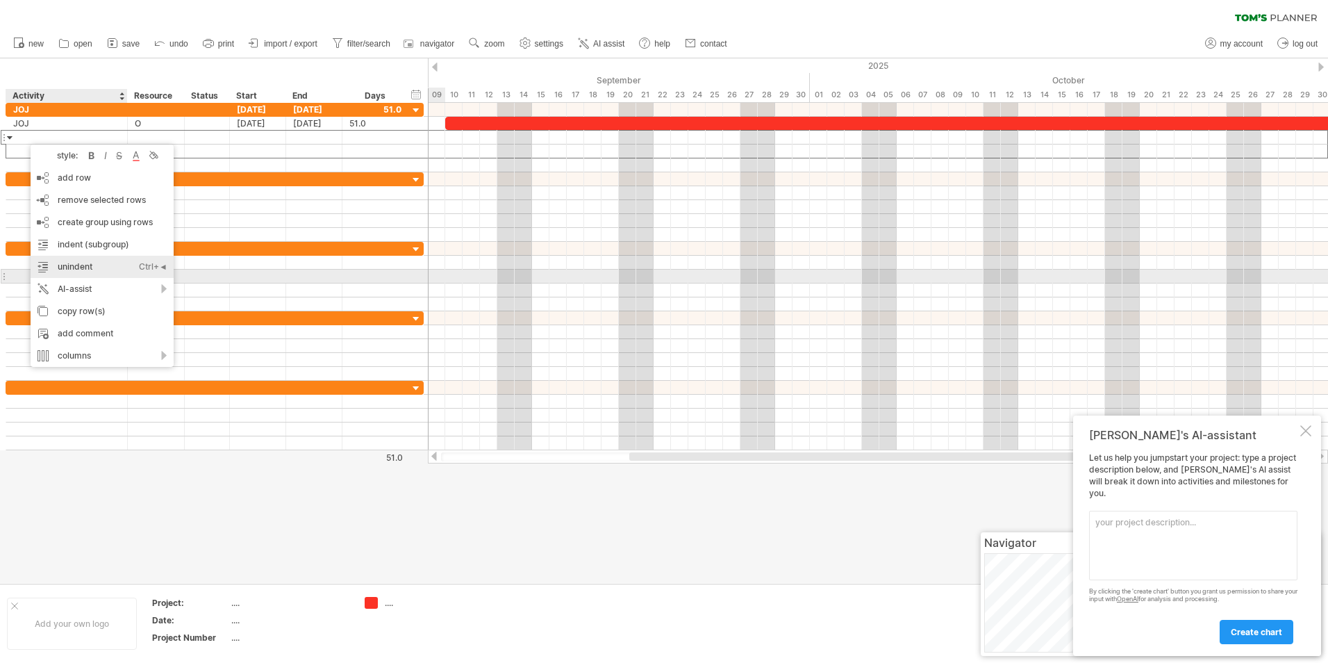
click at [119, 270] on div "unindent Ctrl+◄ Cmd+◄" at bounding box center [102, 267] width 143 height 22
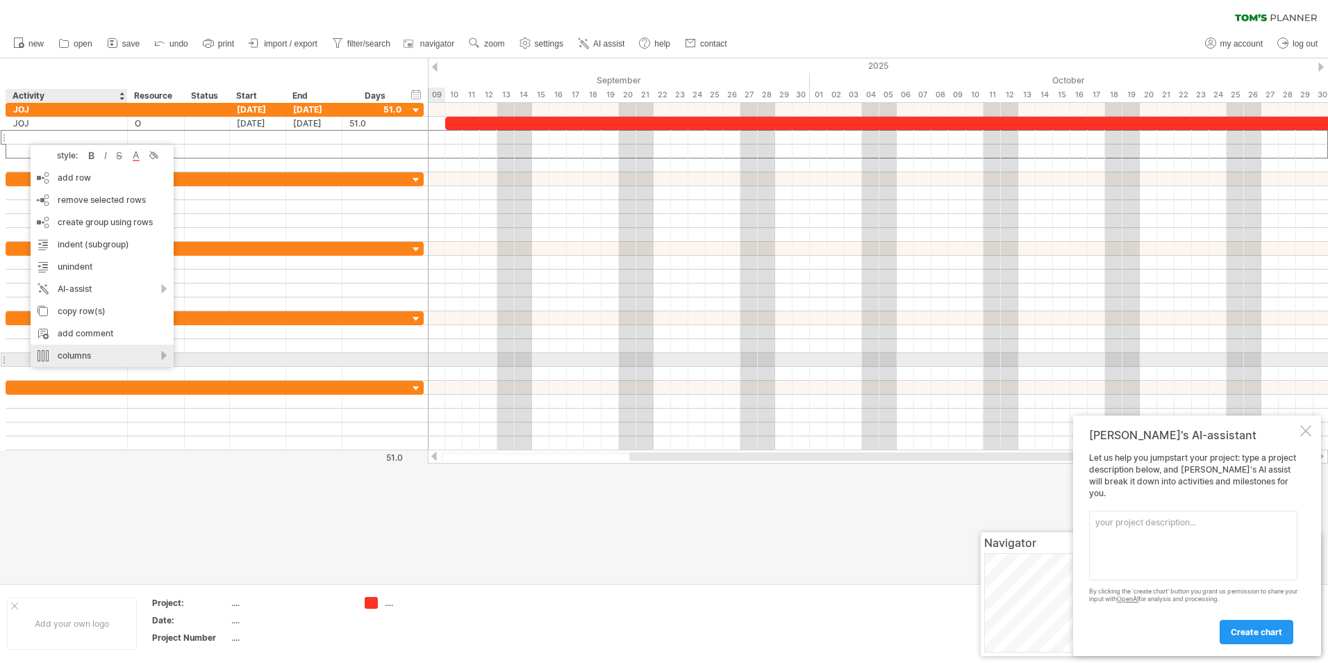
click at [110, 354] on div "columns" at bounding box center [102, 356] width 143 height 22
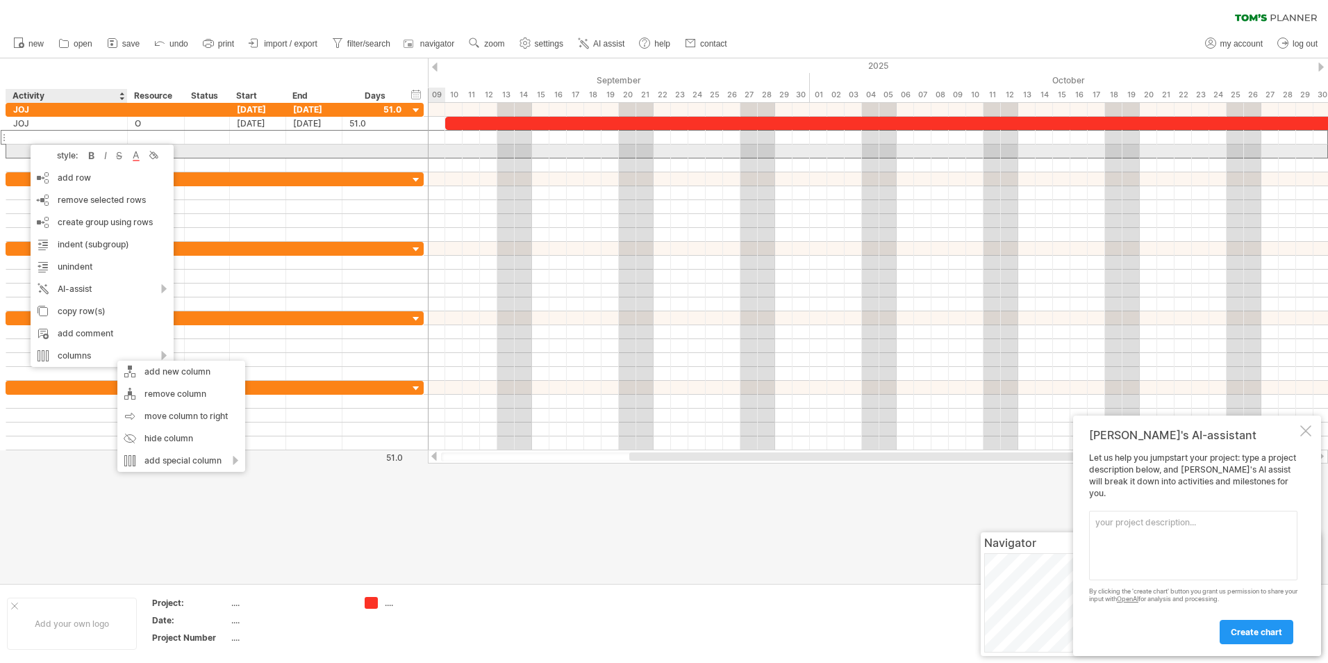
click at [233, 150] on div at bounding box center [258, 151] width 56 height 13
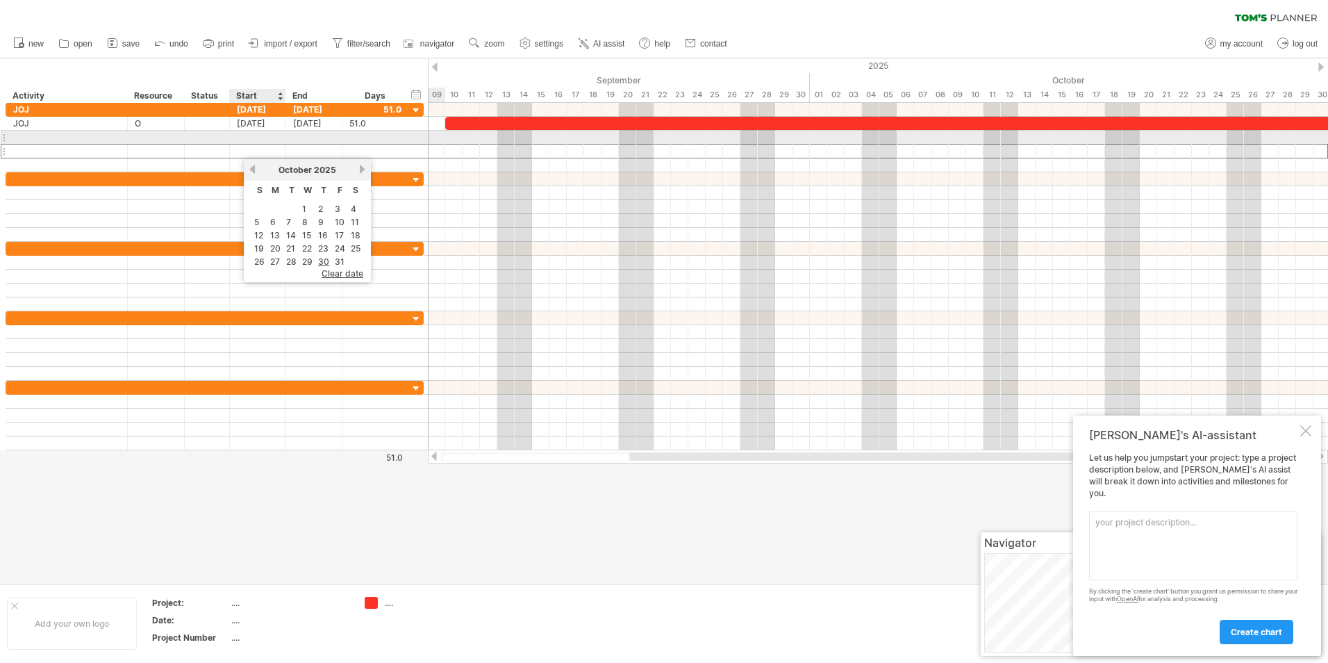
click at [232, 142] on div at bounding box center [258, 137] width 56 height 13
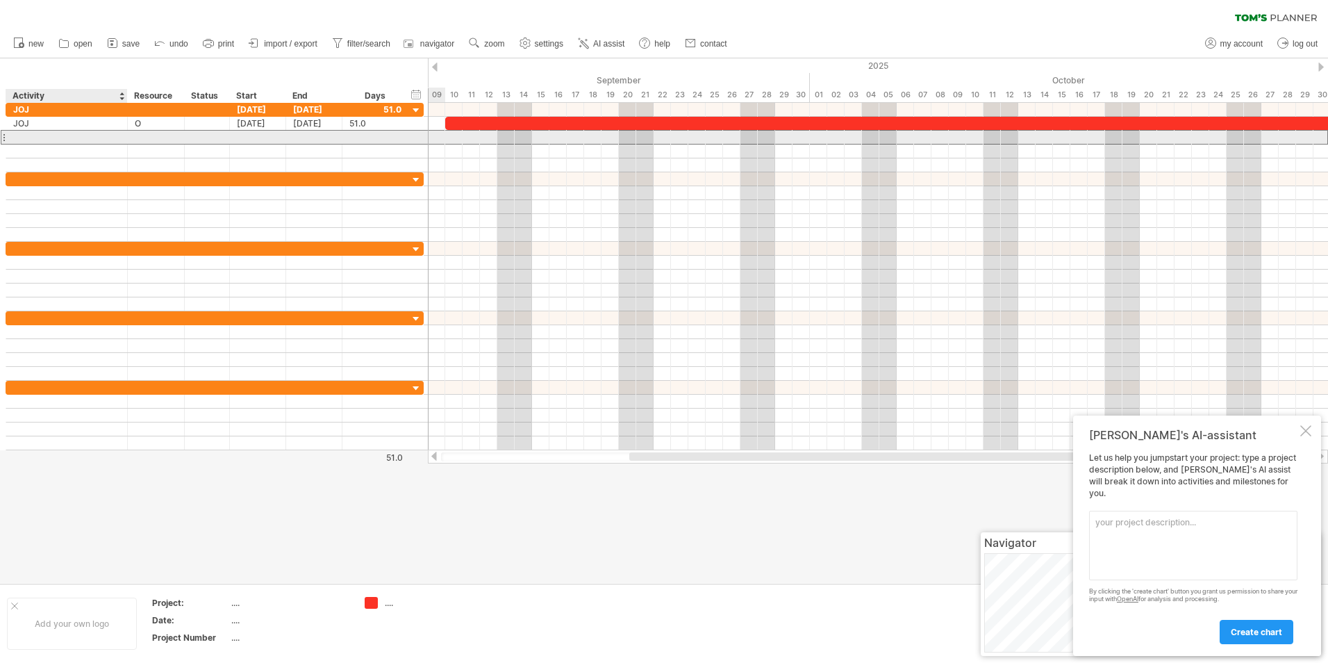
click at [34, 140] on div at bounding box center [66, 137] width 107 height 13
click at [0, 0] on input "text" at bounding box center [0, 0] width 0 height 0
type input "*******"
click at [234, 137] on div at bounding box center [258, 137] width 56 height 13
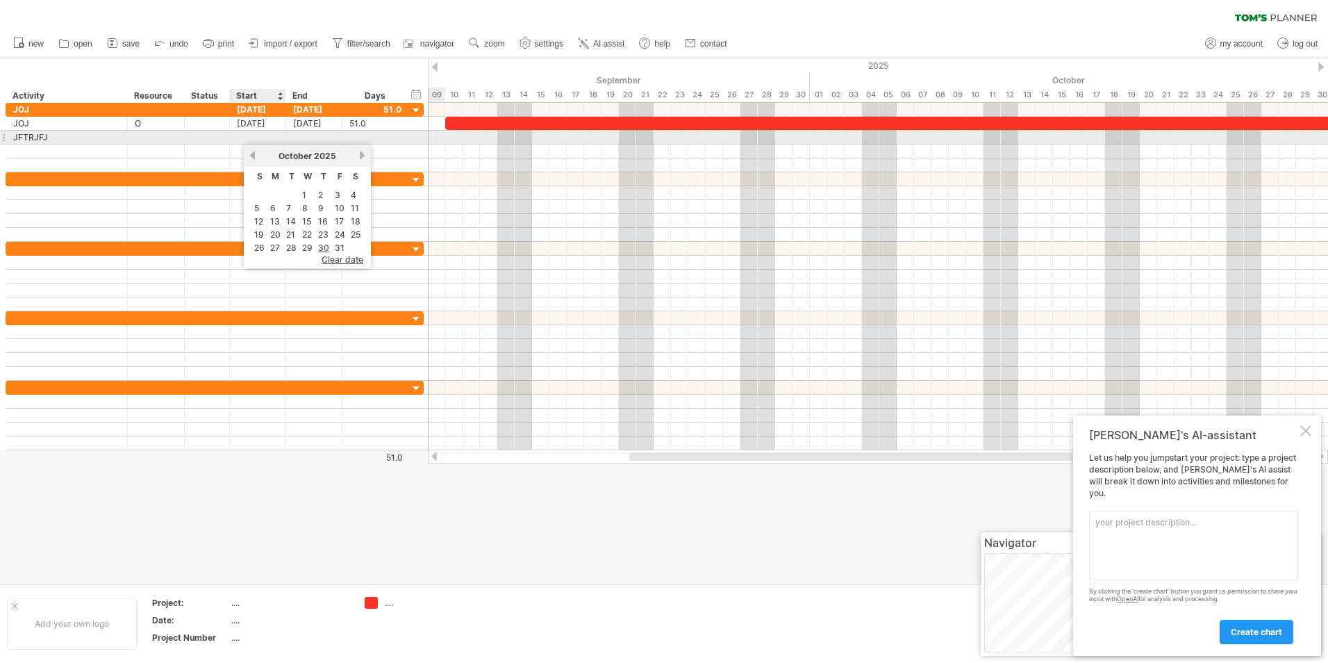
click at [239, 138] on div at bounding box center [258, 137] width 56 height 13
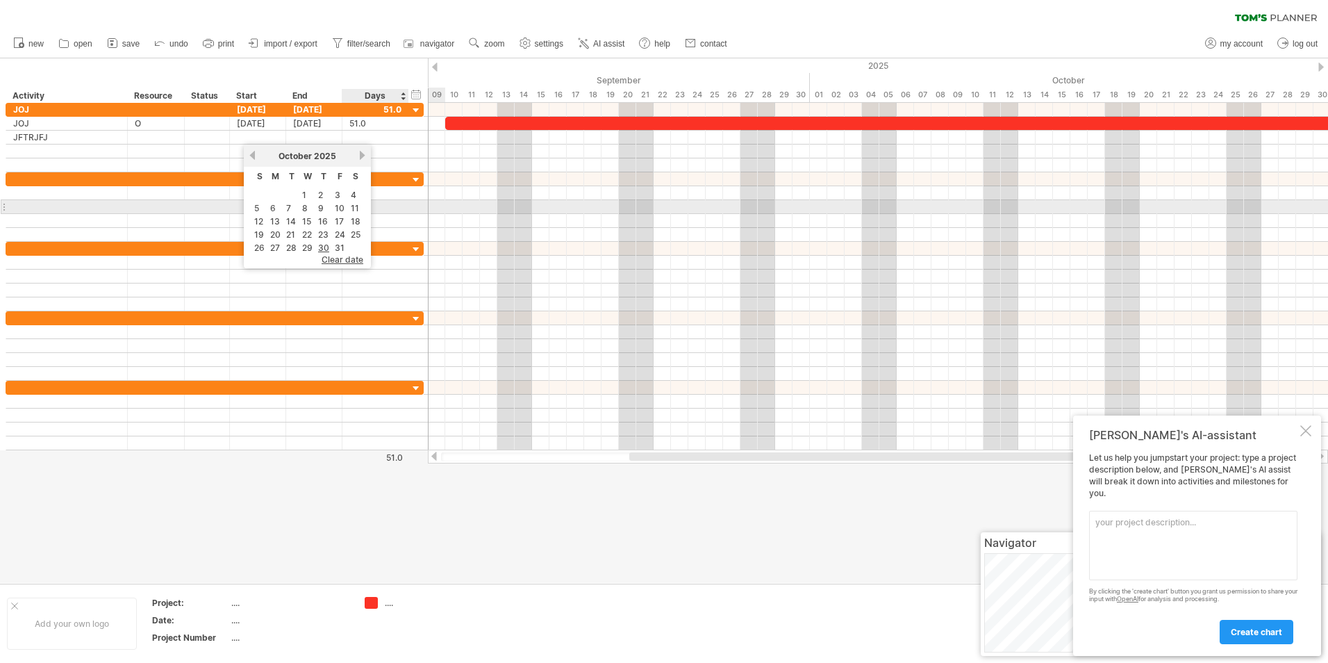
click at [346, 205] on td "10" at bounding box center [340, 208] width 15 height 12
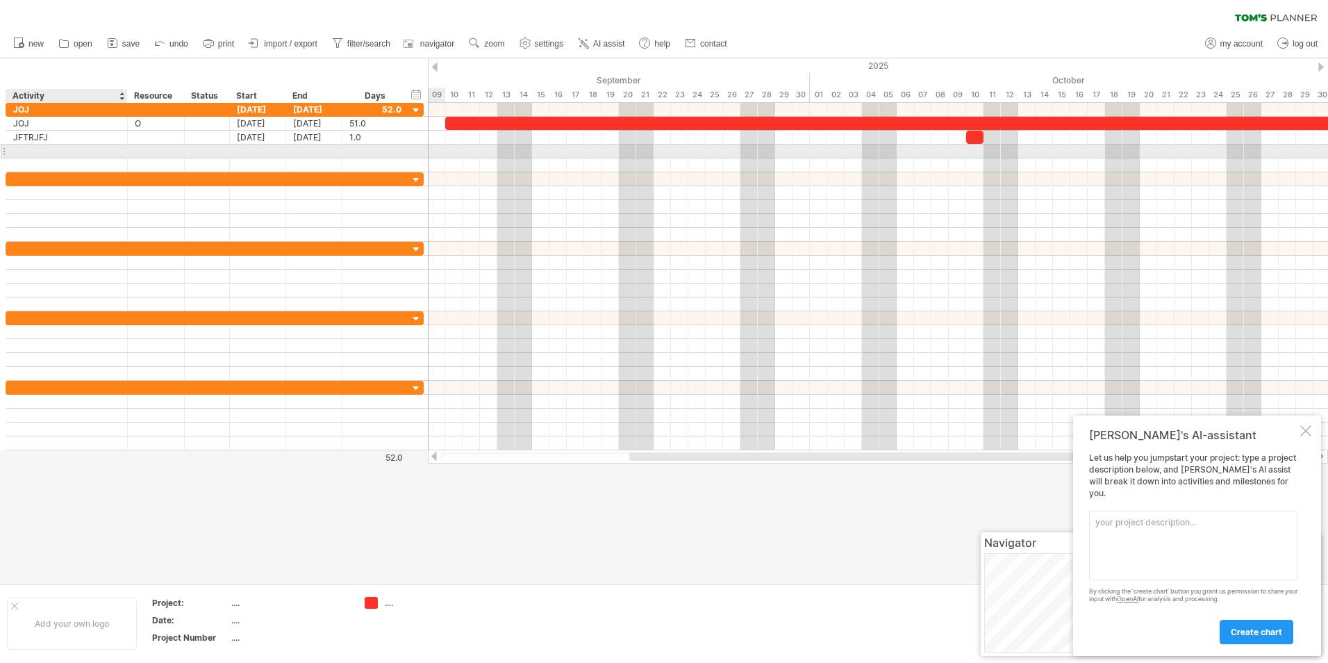
click at [80, 148] on div at bounding box center [66, 151] width 107 height 13
click at [80, 148] on input "text" at bounding box center [66, 151] width 107 height 13
type input "*******"
click at [240, 151] on div at bounding box center [258, 151] width 56 height 13
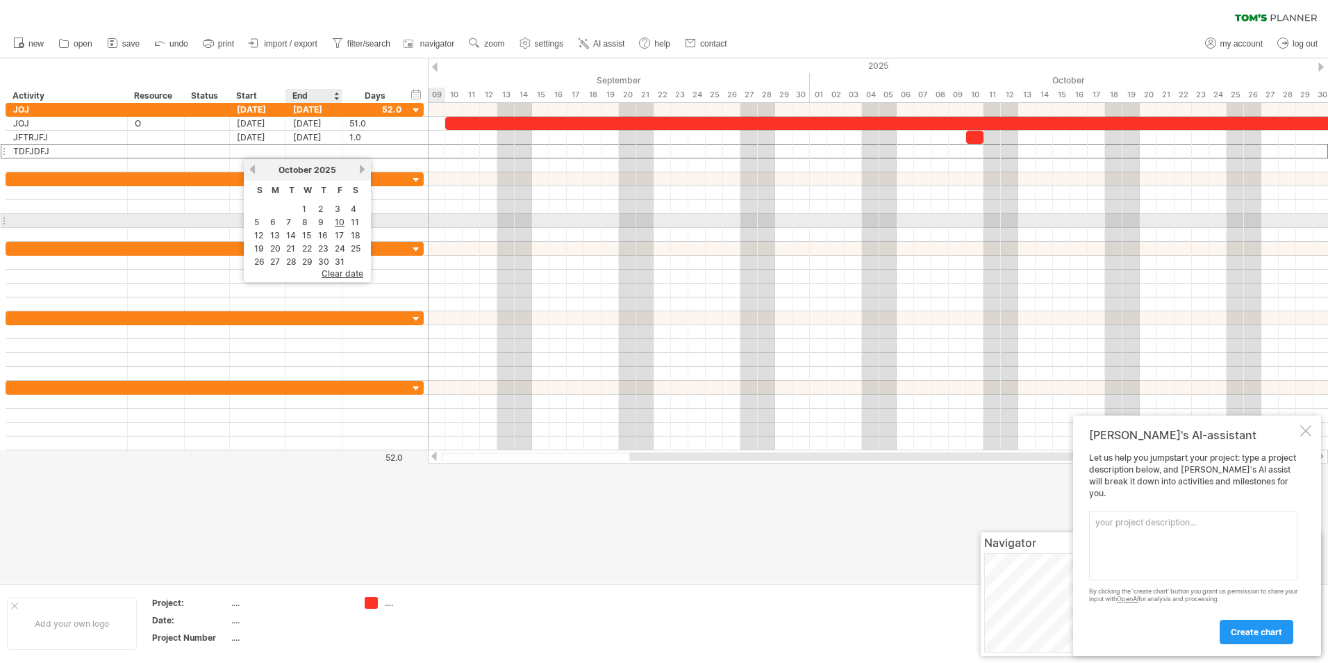
click at [325, 226] on td "9" at bounding box center [323, 222] width 15 height 12
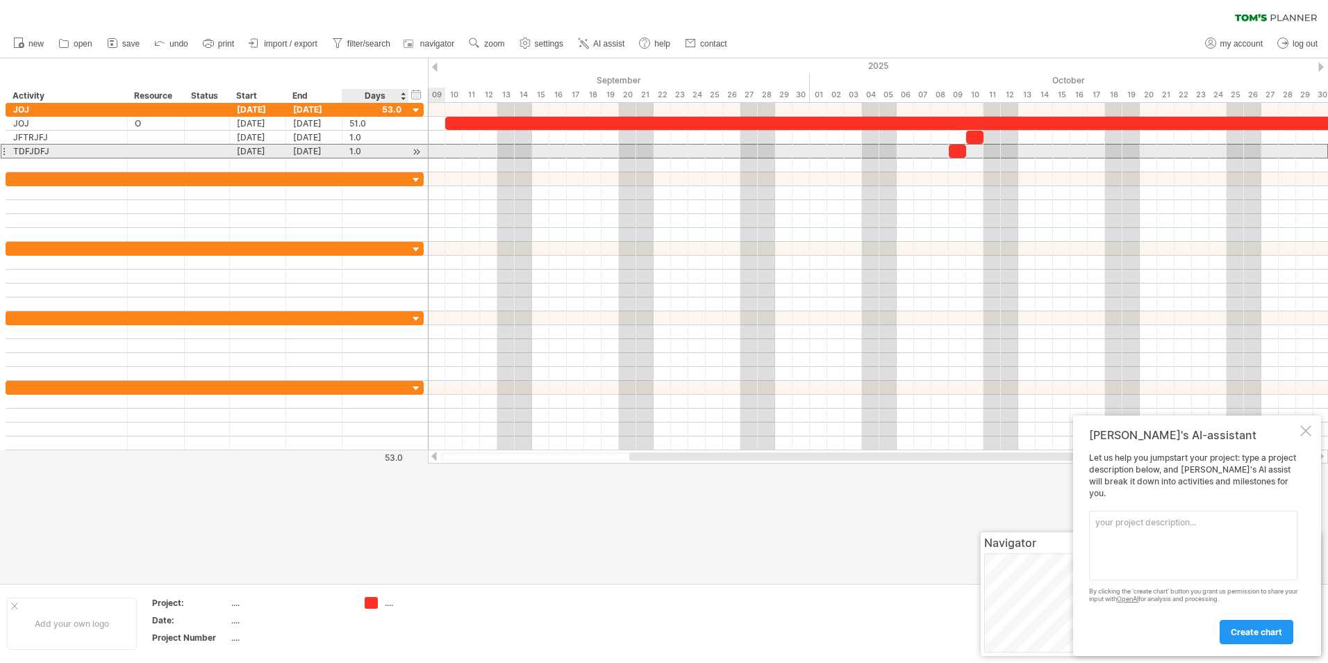
click at [359, 153] on div "1.0" at bounding box center [375, 151] width 52 height 13
click at [359, 153] on input "***" at bounding box center [362, 151] width 26 height 13
type input "**"
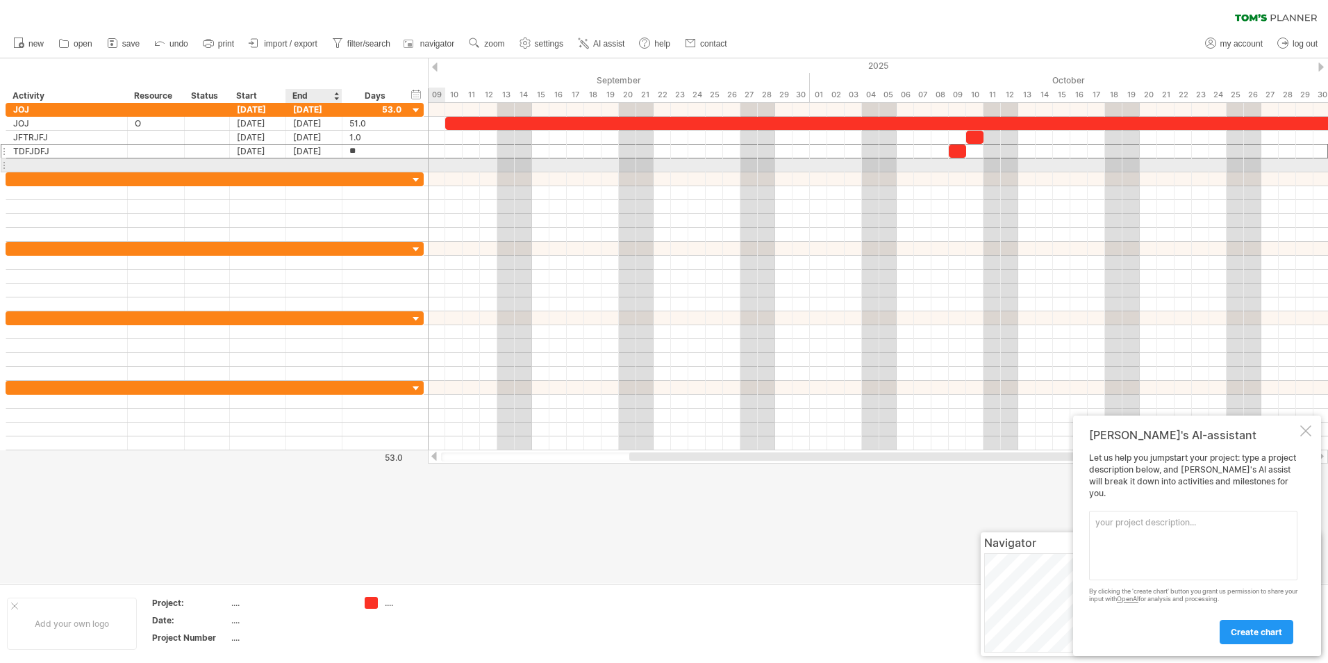
click at [305, 167] on div at bounding box center [314, 164] width 56 height 13
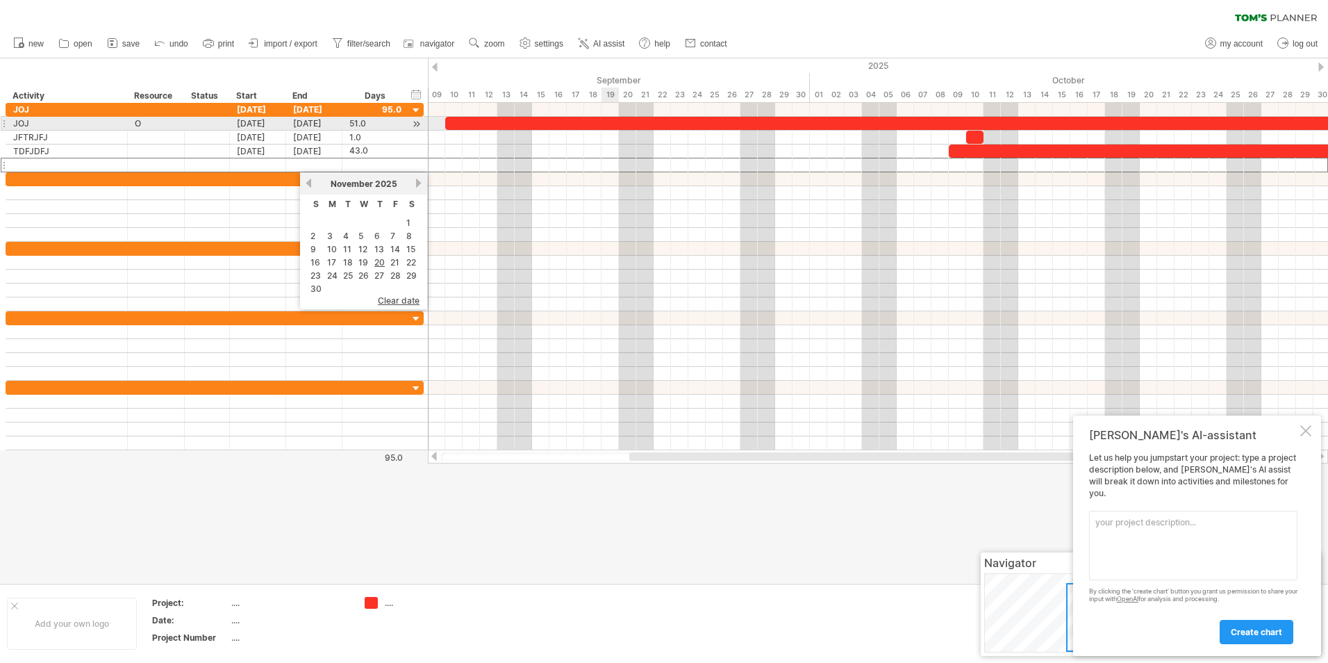
click at [602, 129] on div at bounding box center [888, 123] width 886 height 13
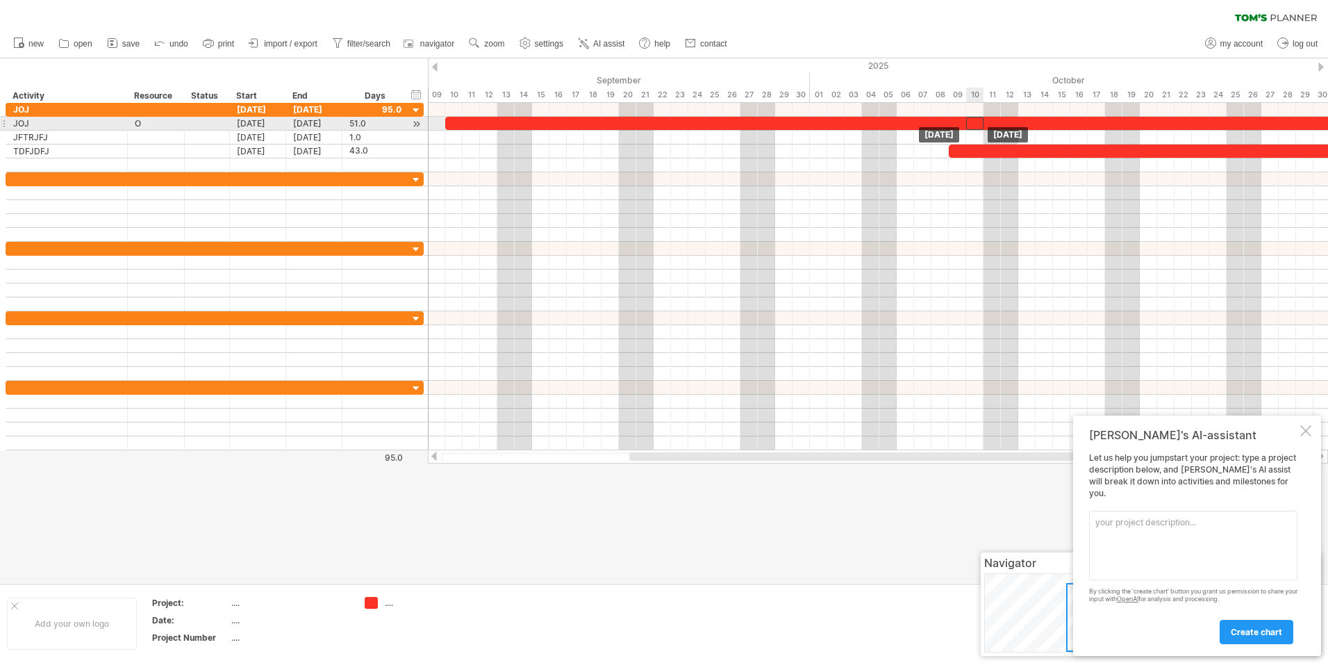
drag, startPoint x: 975, startPoint y: 134, endPoint x: 973, endPoint y: 124, distance: 9.8
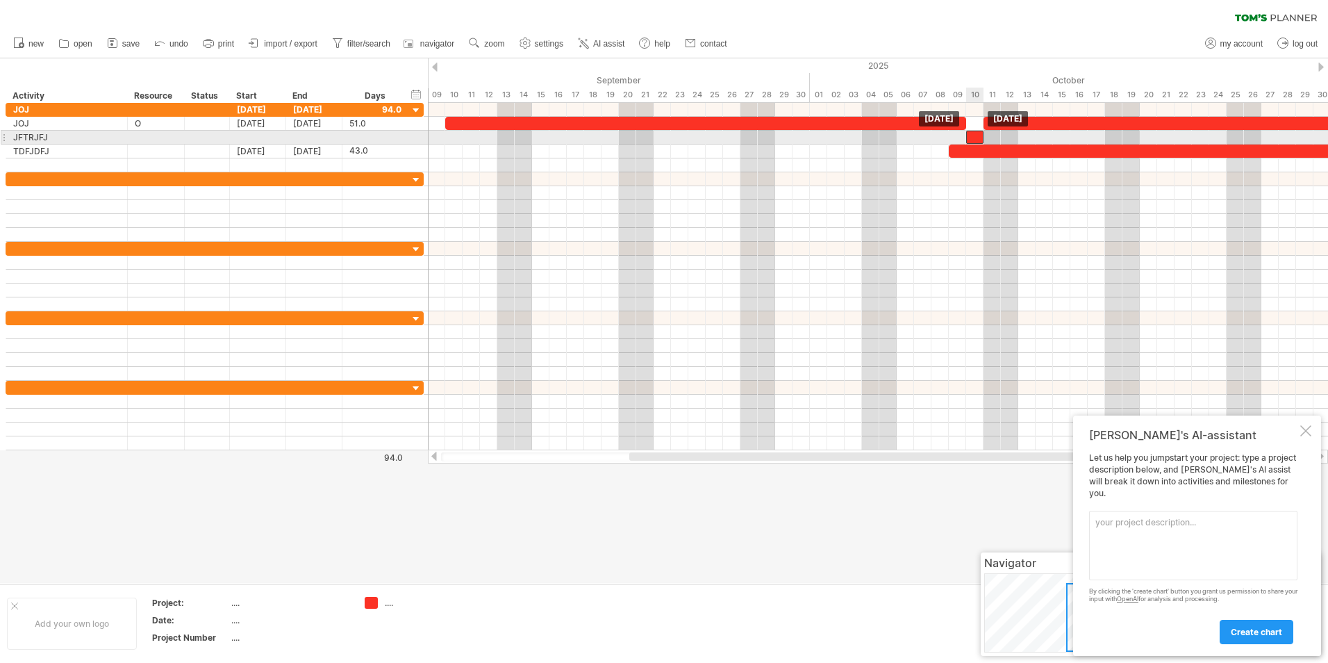
drag, startPoint x: 972, startPoint y: 120, endPoint x: 973, endPoint y: 135, distance: 14.7
click at [973, 135] on div at bounding box center [974, 137] width 17 height 13
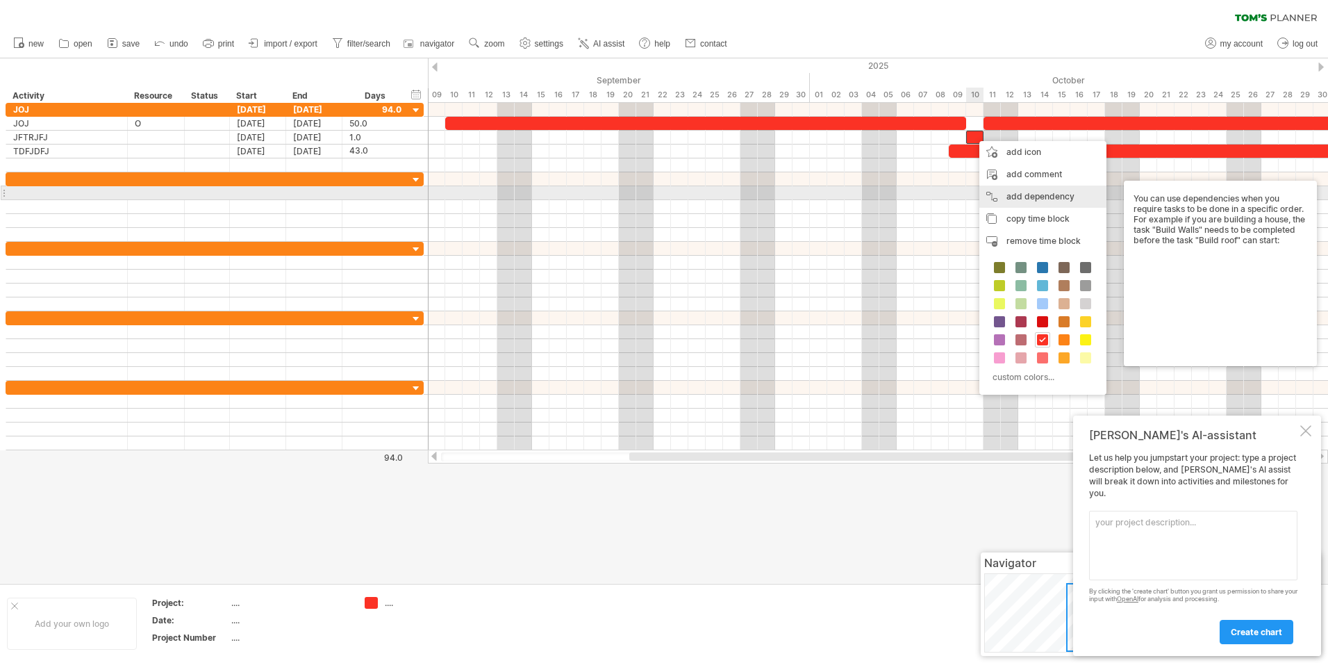
click at [1046, 189] on div "add dependency You can use dependencies when you require tasks to be done in a …" at bounding box center [1043, 197] width 127 height 22
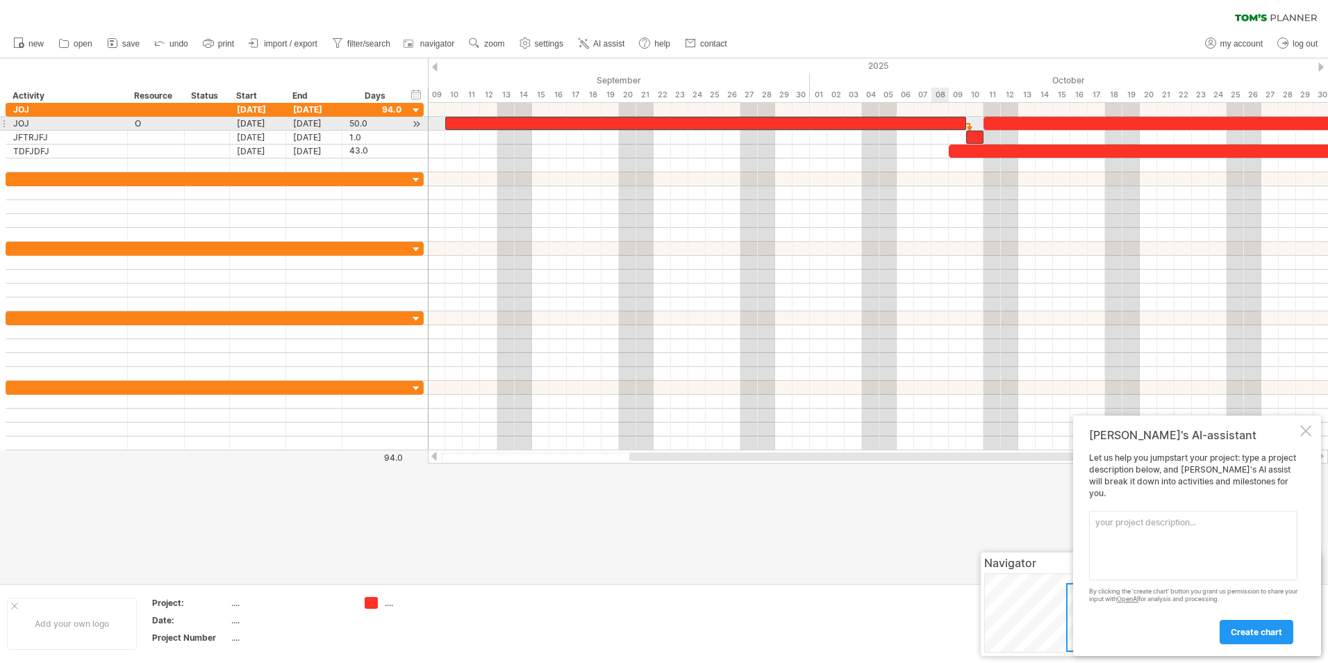
click at [932, 126] on div at bounding box center [705, 123] width 521 height 13
click at [962, 125] on div at bounding box center [705, 123] width 521 height 13
click at [971, 131] on div at bounding box center [974, 137] width 17 height 13
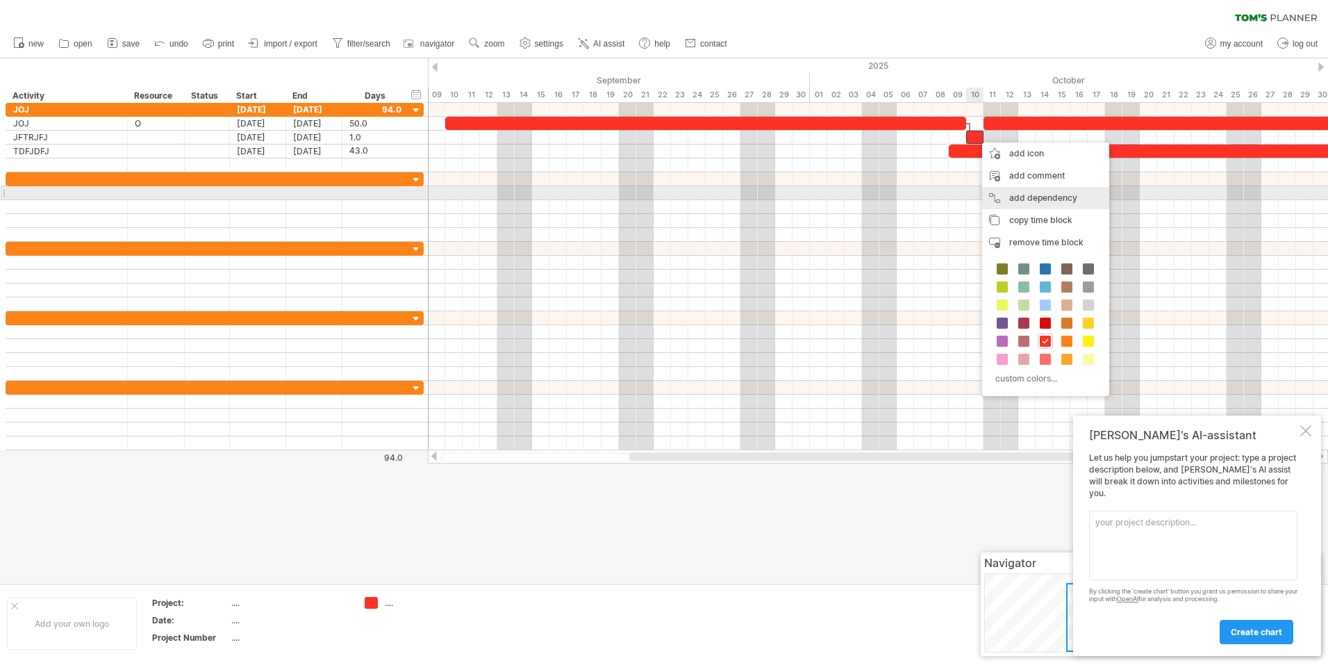
click at [1016, 192] on div "add dependency You can use dependencies when you require tasks to be done in a …" at bounding box center [1045, 198] width 127 height 22
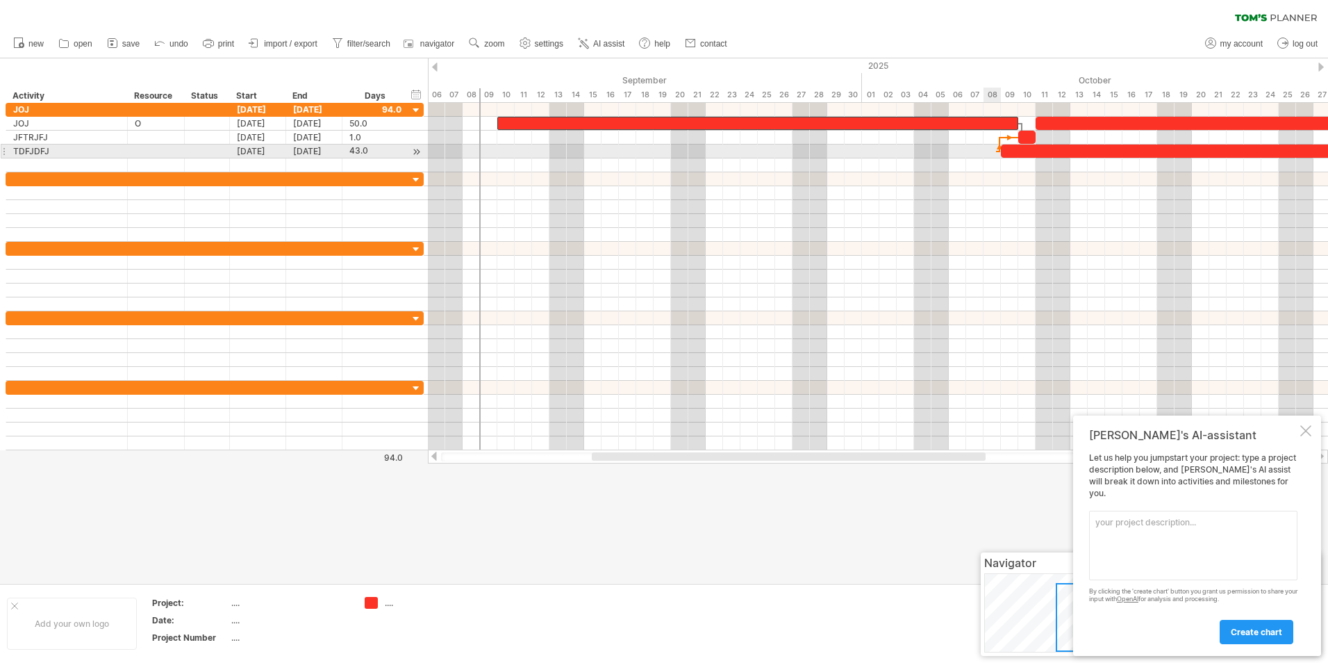
click at [996, 150] on div at bounding box center [997, 151] width 3 height 4
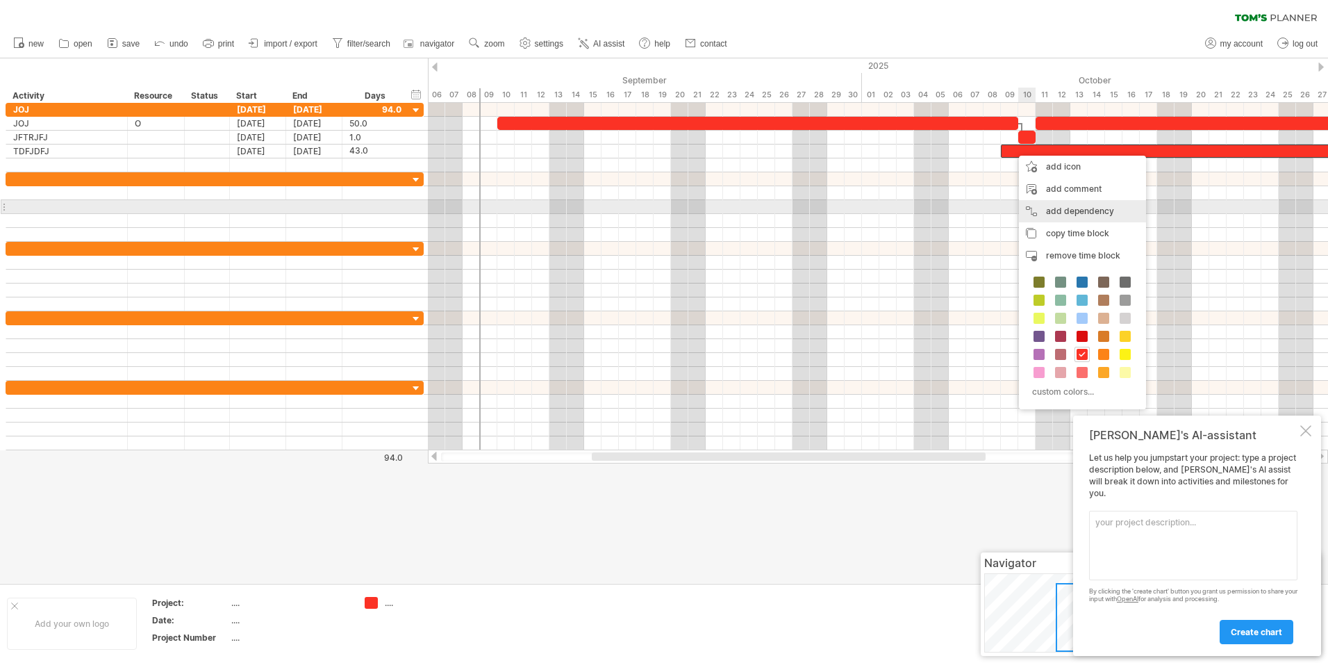
click at [1058, 204] on div "add dependency You can use dependencies when you require tasks to be done in a …" at bounding box center [1082, 211] width 127 height 22
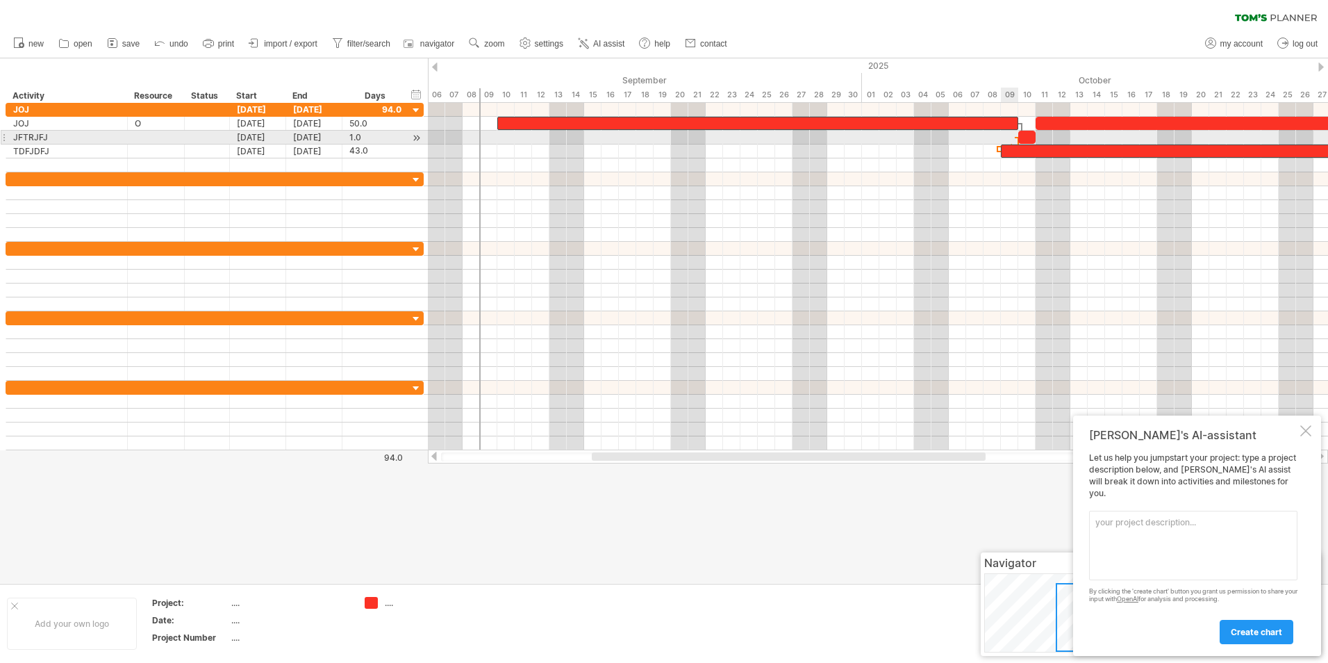
click at [1015, 136] on div at bounding box center [1016, 137] width 3 height 4
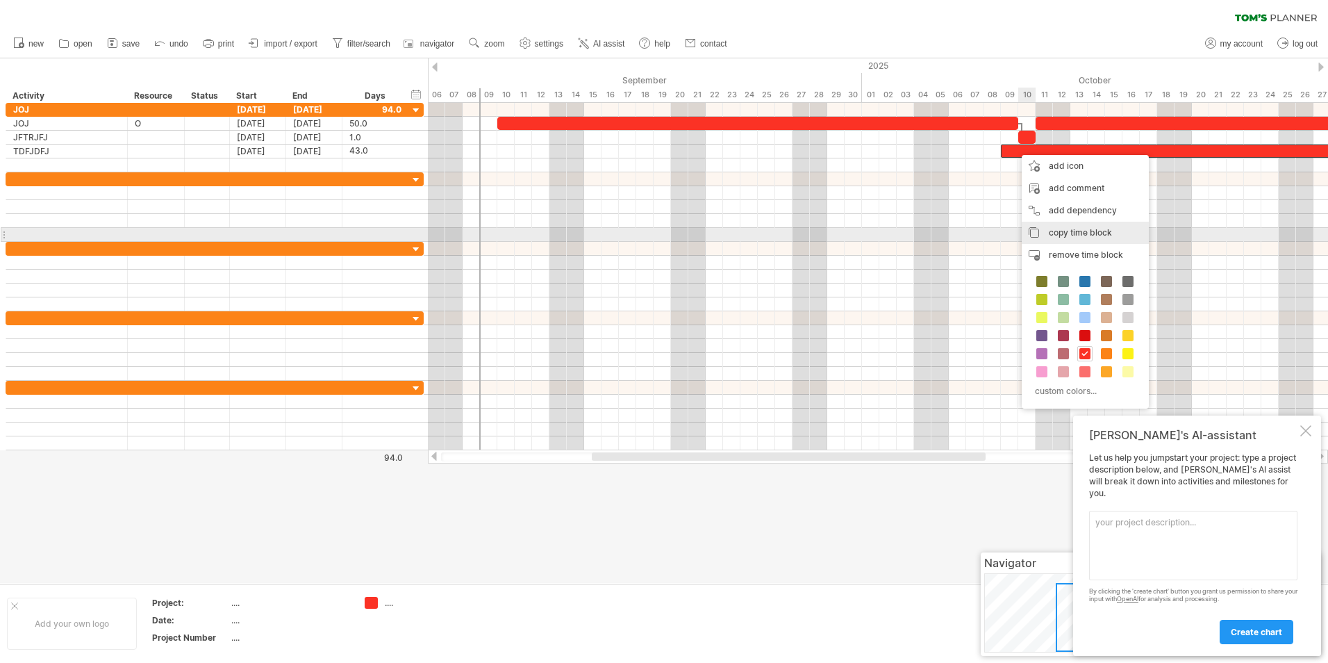
click at [1056, 238] on div "copy time block copy time blocks/icons" at bounding box center [1085, 233] width 127 height 22
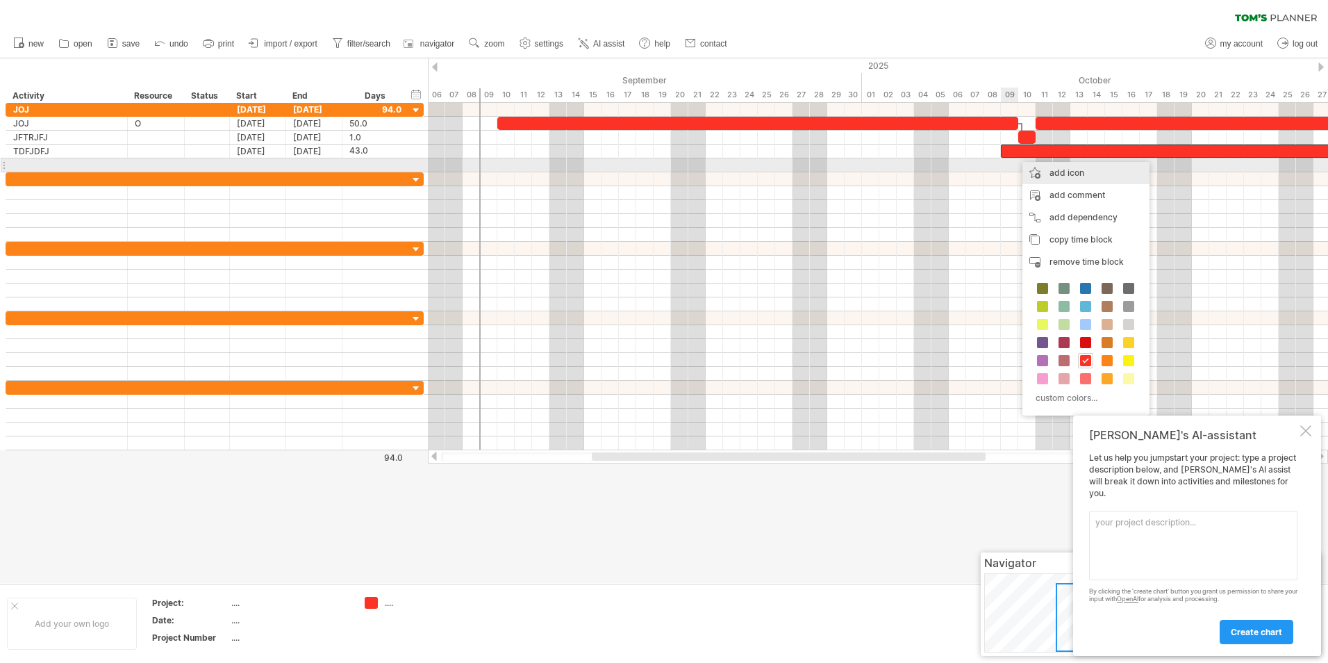
click at [1071, 169] on div "add icon" at bounding box center [1086, 173] width 127 height 22
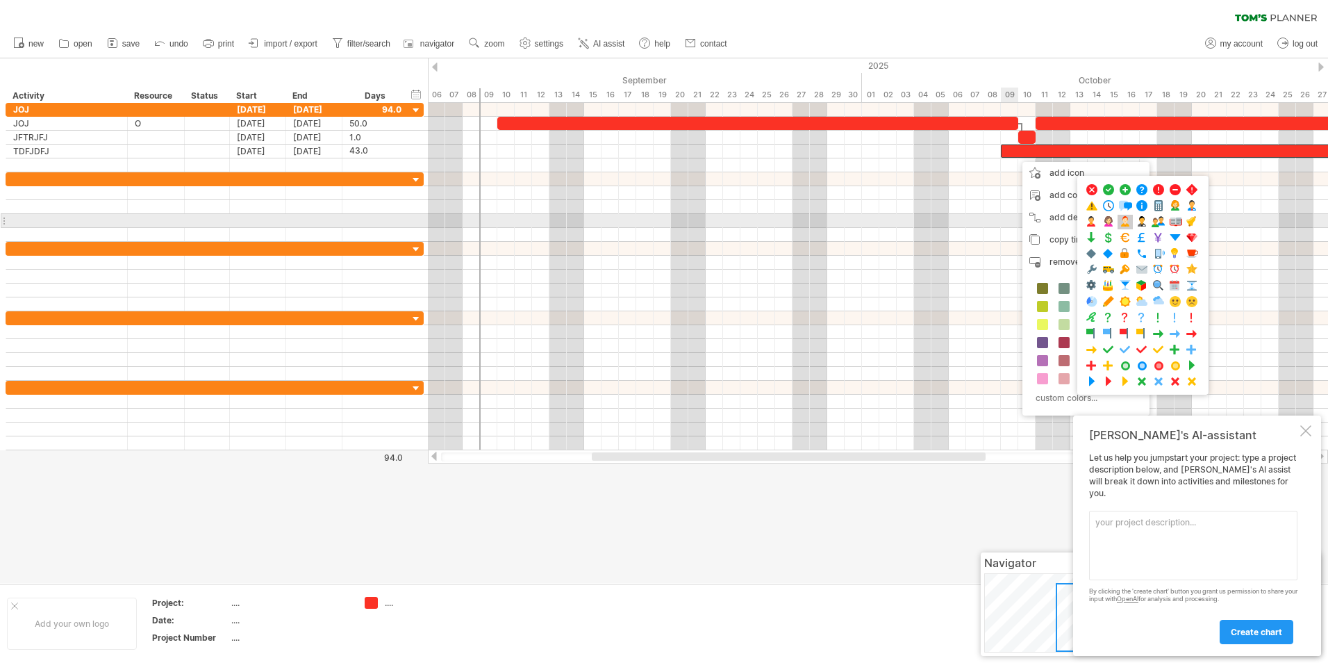
click at [1127, 217] on span at bounding box center [1126, 221] width 14 height 13
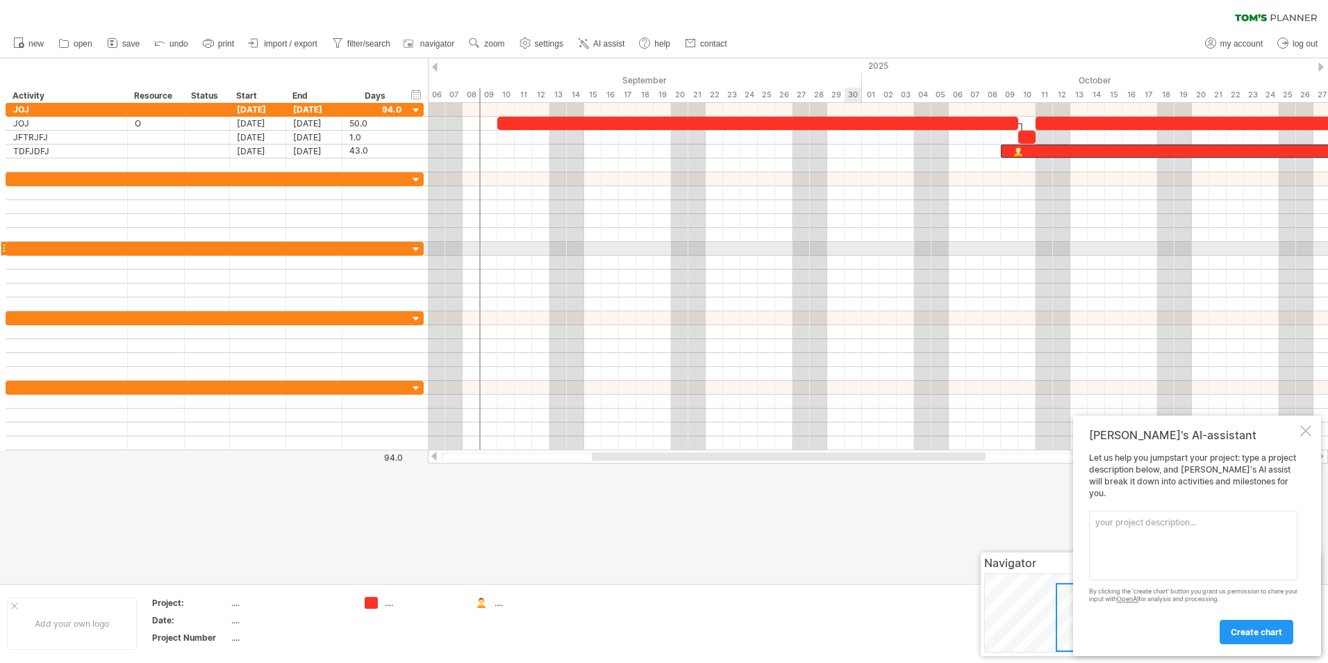
click at [851, 256] on div at bounding box center [878, 263] width 900 height 14
click at [1307, 38] on link "log out" at bounding box center [1298, 44] width 48 height 18
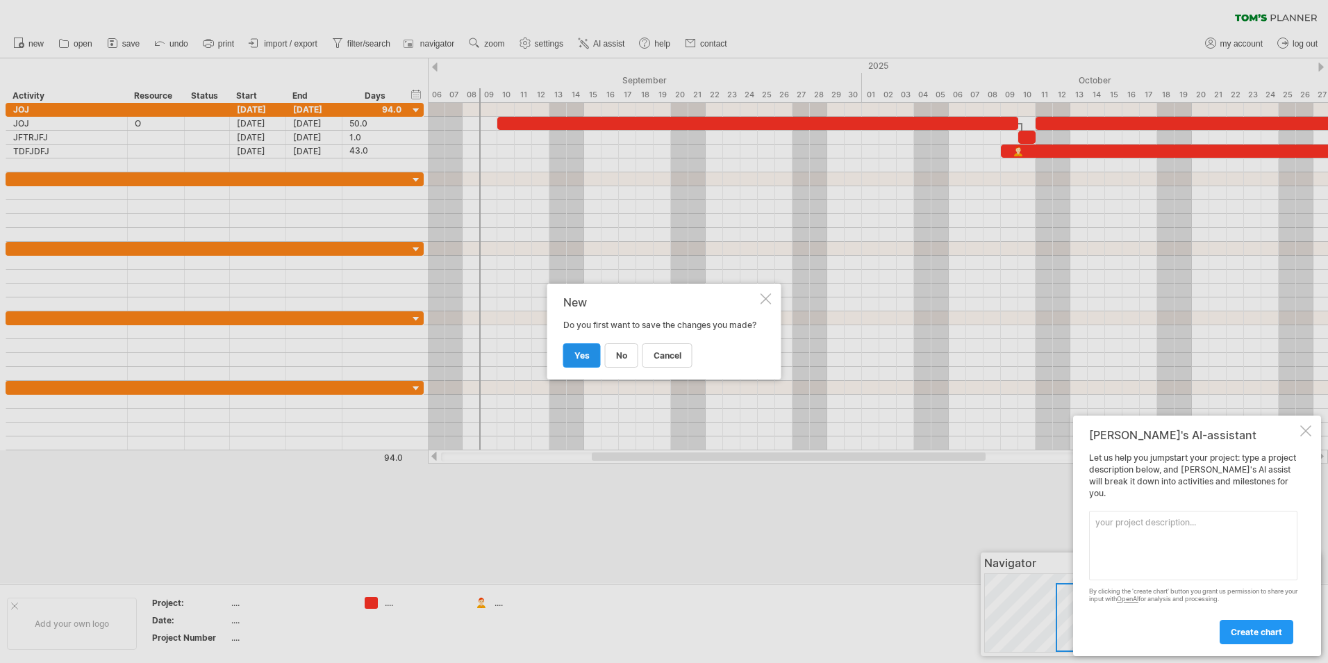
click at [580, 367] on link "yes" at bounding box center [582, 355] width 38 height 24
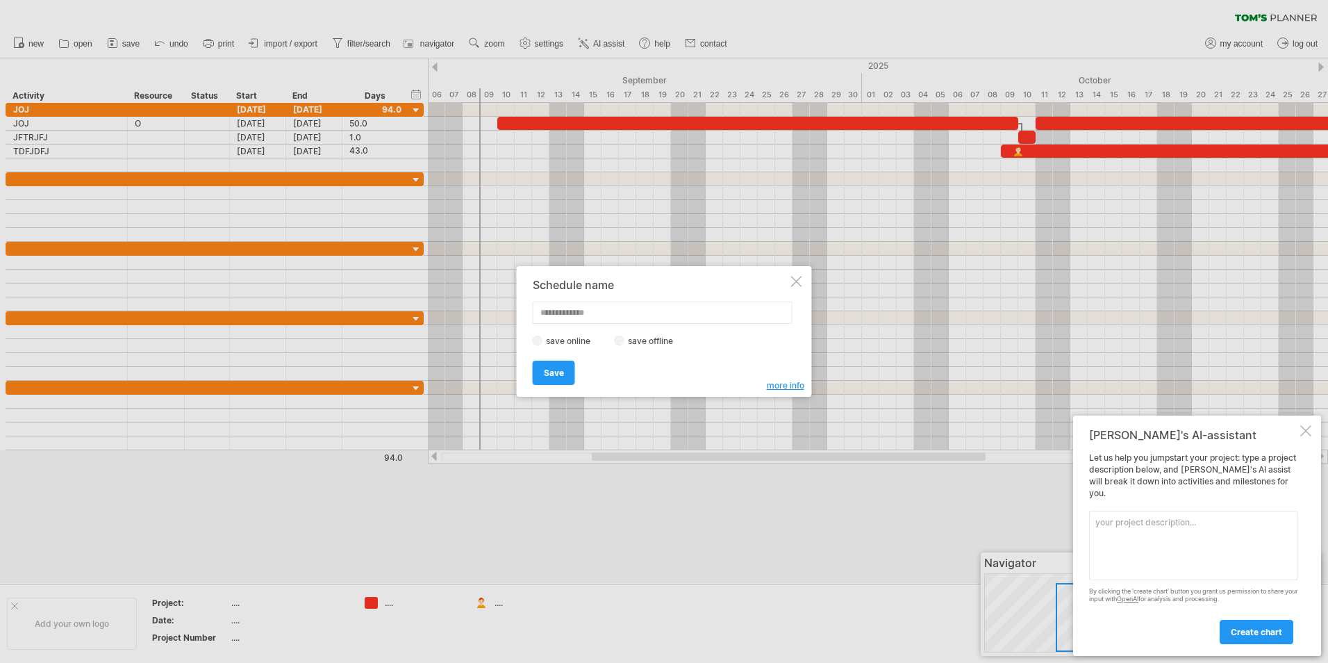
click at [801, 280] on div at bounding box center [796, 281] width 11 height 11
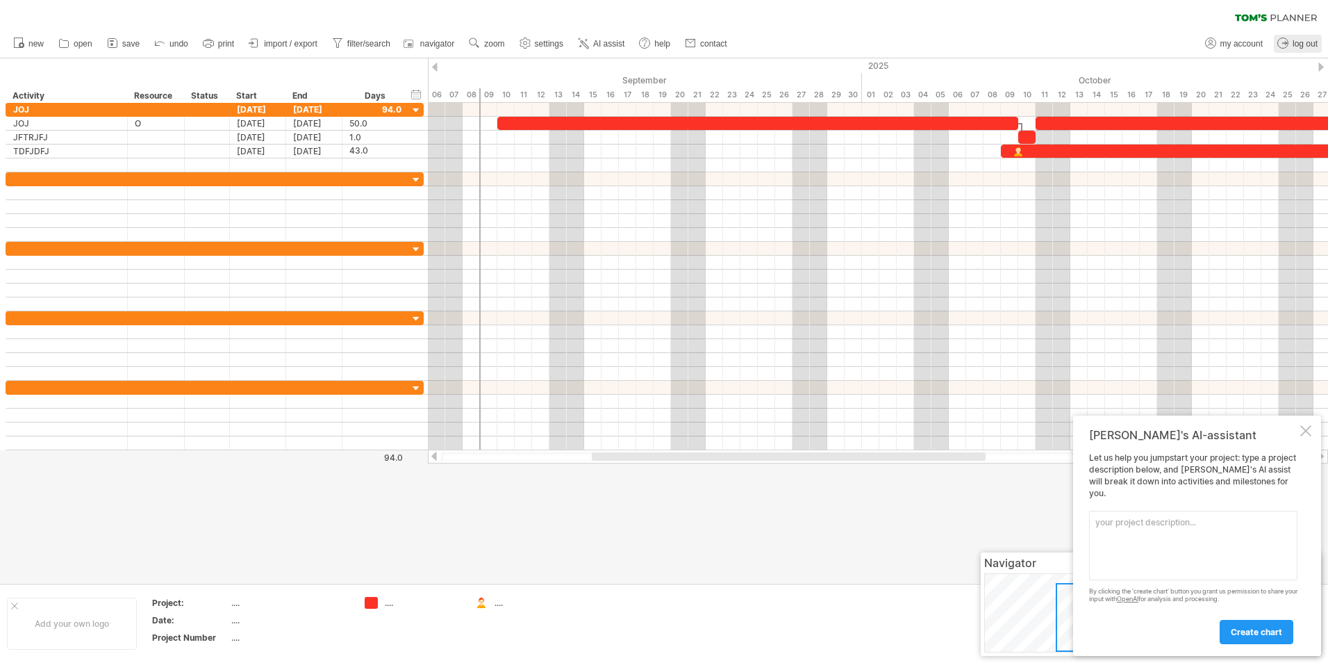
click at [1292, 46] on link "log out" at bounding box center [1298, 44] width 48 height 18
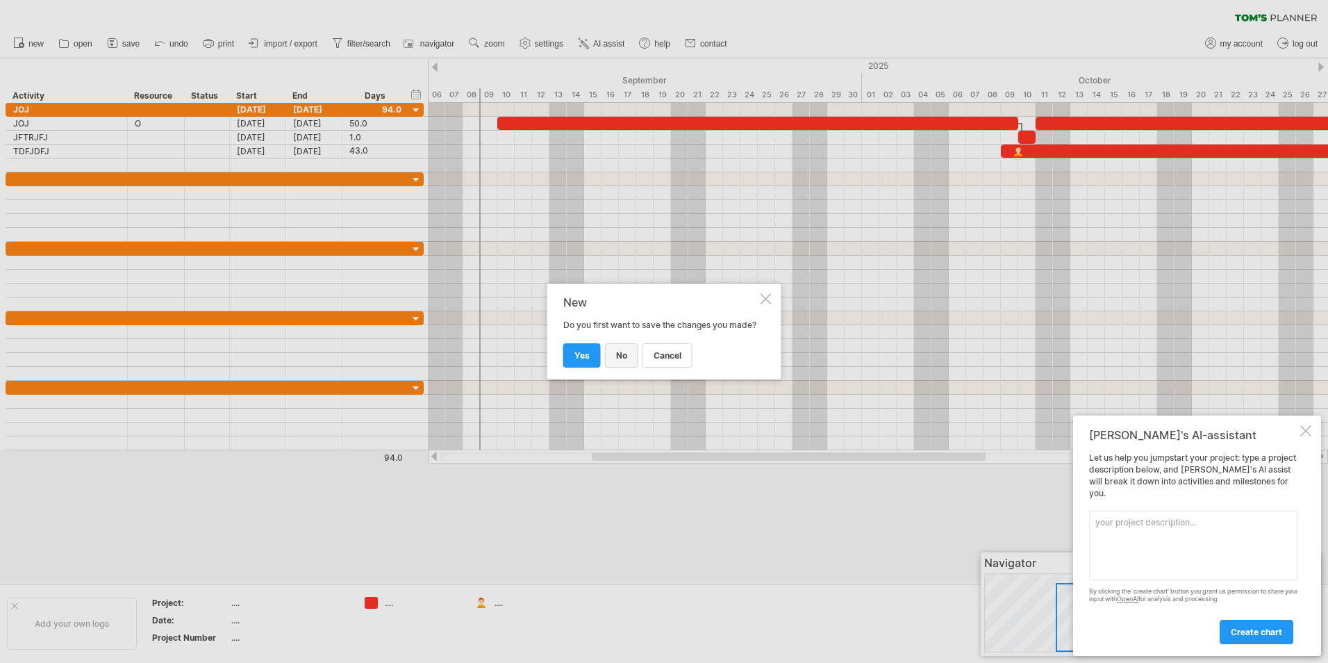
click at [612, 360] on link "no" at bounding box center [621, 355] width 33 height 24
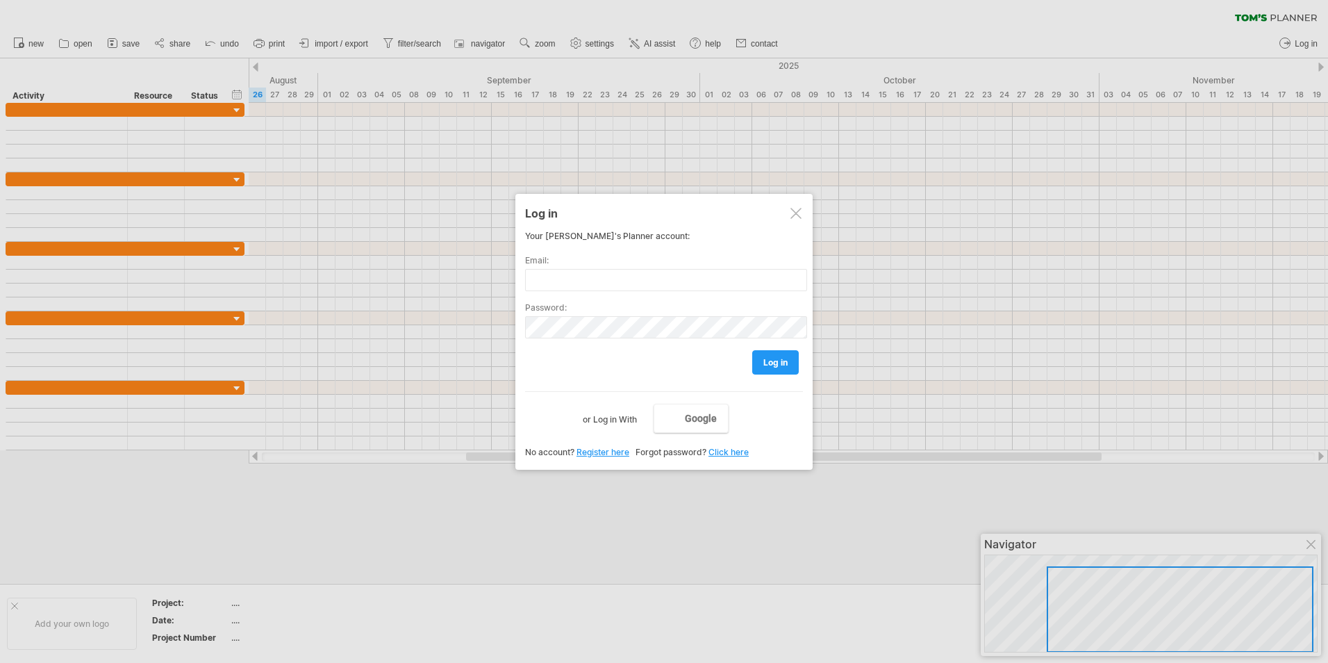
click at [680, 266] on div "Email:" at bounding box center [664, 267] width 278 height 47
click at [798, 208] on div at bounding box center [796, 213] width 11 height 11
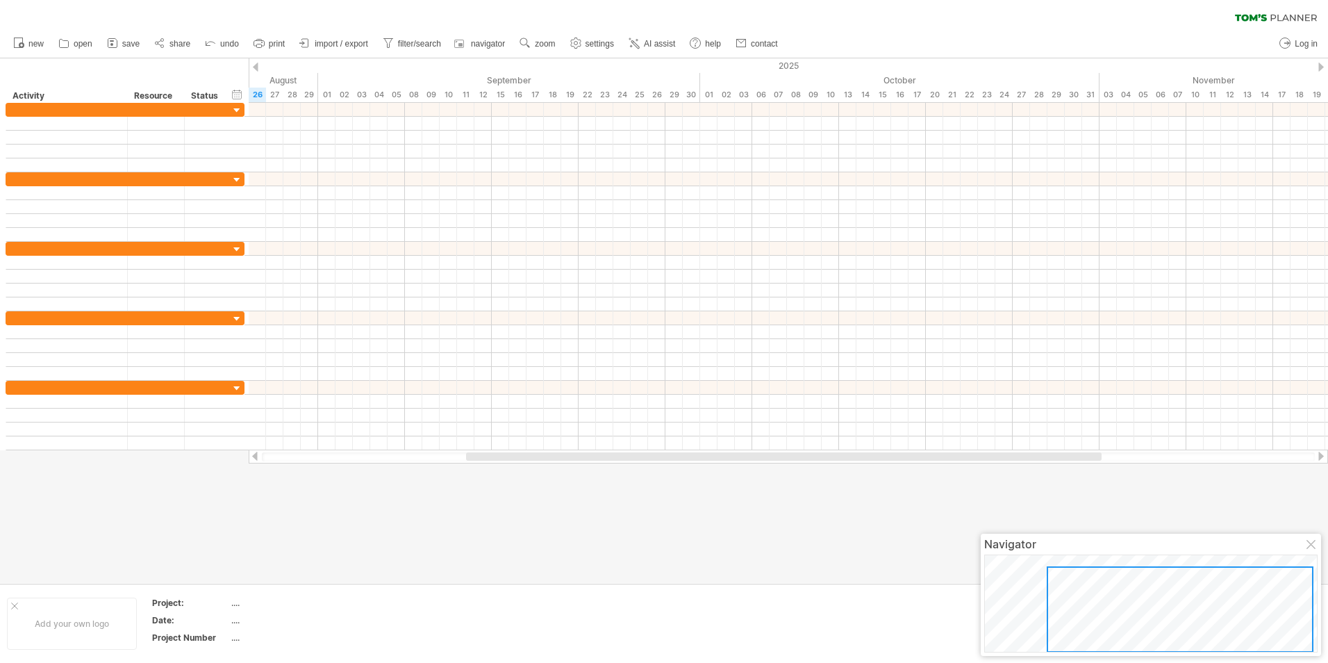
click at [1278, 15] on icon at bounding box center [1276, 18] width 82 height 8
